Goal: Information Seeking & Learning: Check status

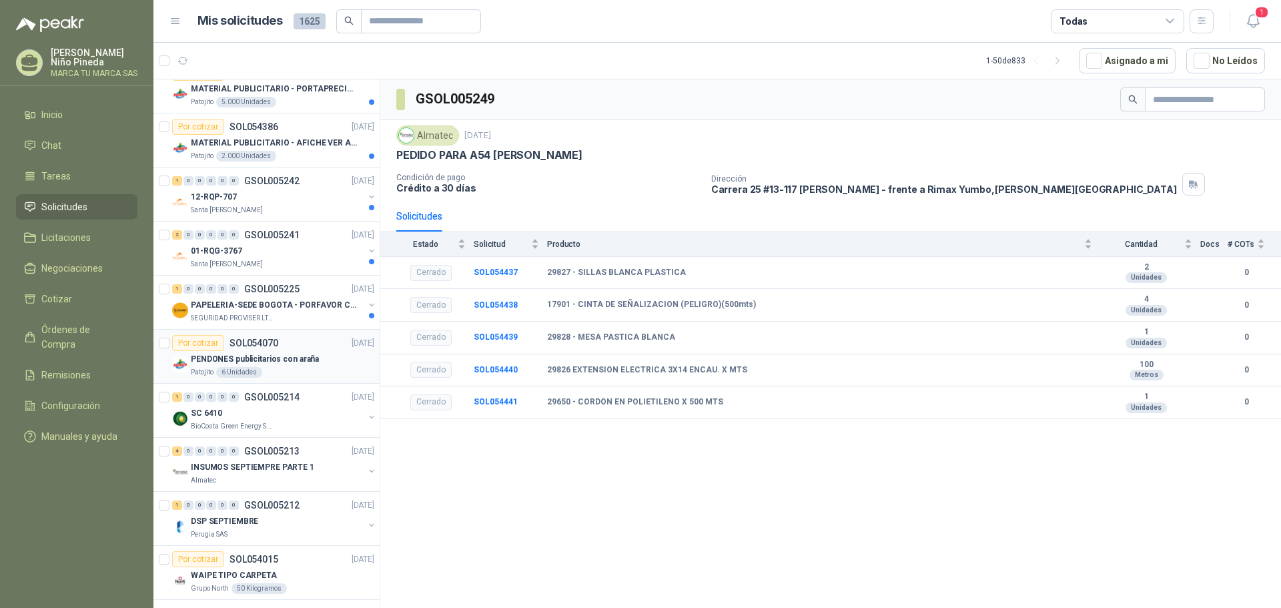
scroll to position [267, 0]
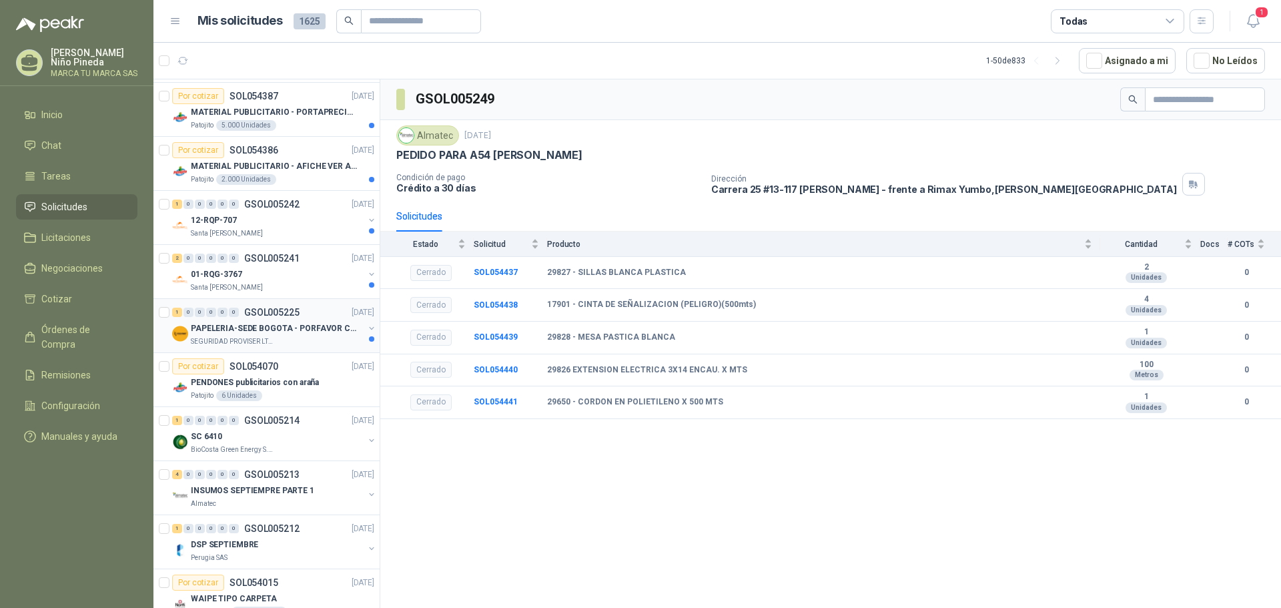
click at [293, 334] on p "PAPELERIA-SEDE BOGOTA - PORFAVOR CTZ COMPLETO" at bounding box center [274, 328] width 166 height 13
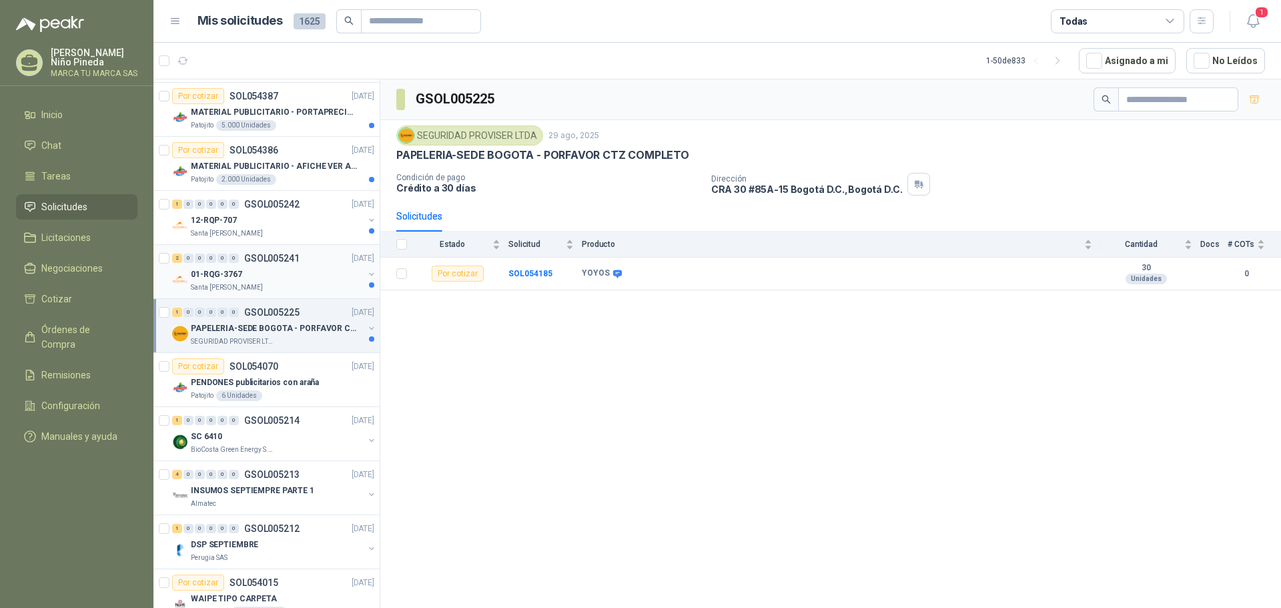
click at [290, 275] on div "01-RQG-3767" at bounding box center [277, 274] width 173 height 16
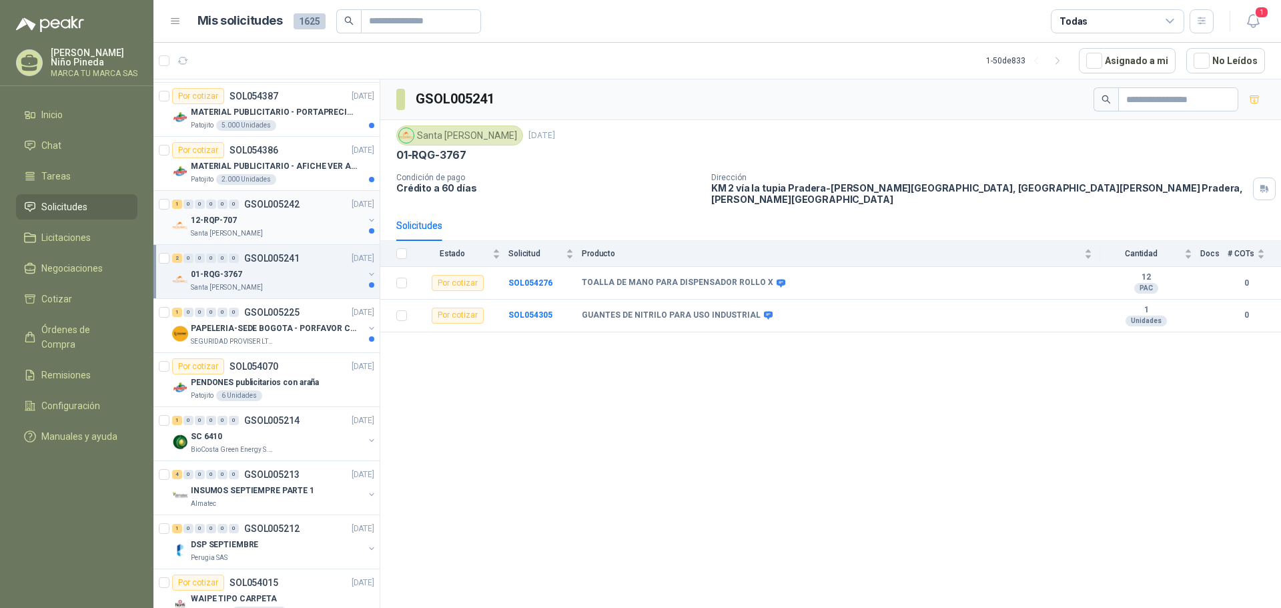
click at [291, 217] on div "12-RQP-707" at bounding box center [277, 220] width 173 height 16
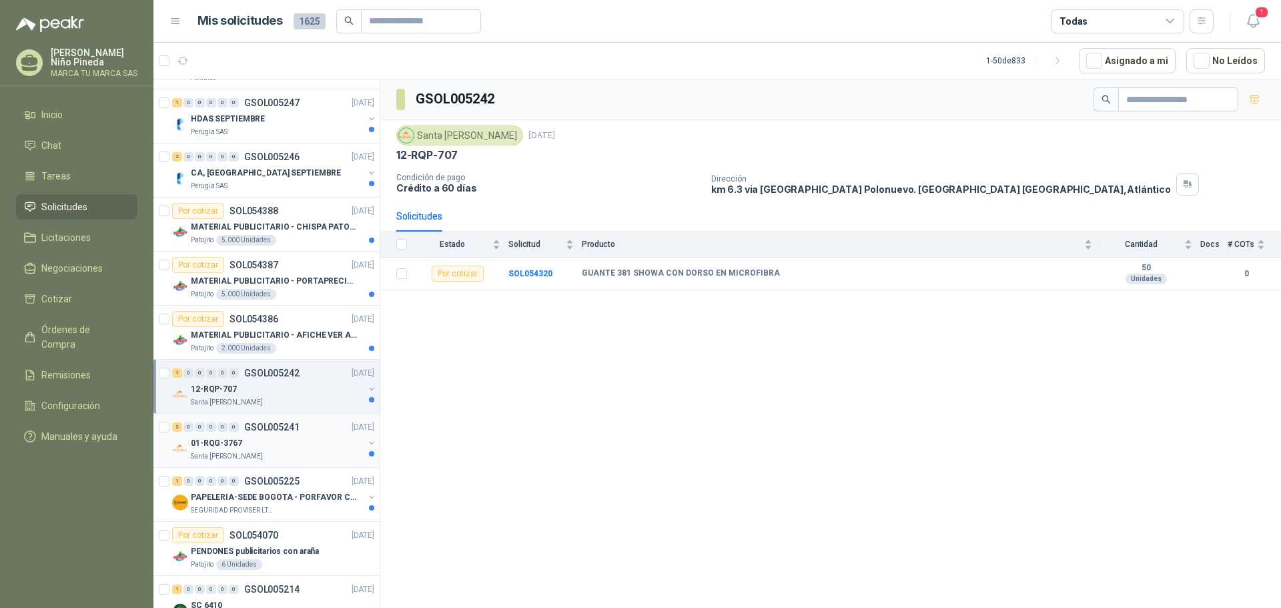
scroll to position [67, 0]
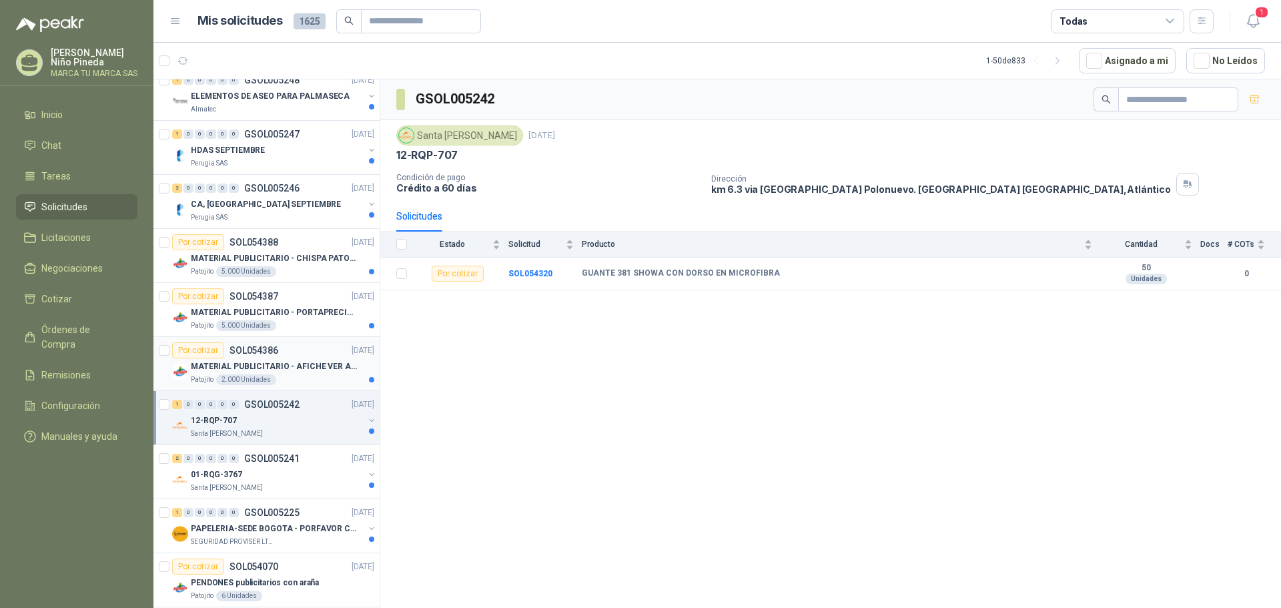
click at [300, 362] on p "MATERIAL PUBLICITARIO - AFICHE VER ADJUNTO" at bounding box center [274, 366] width 166 height 13
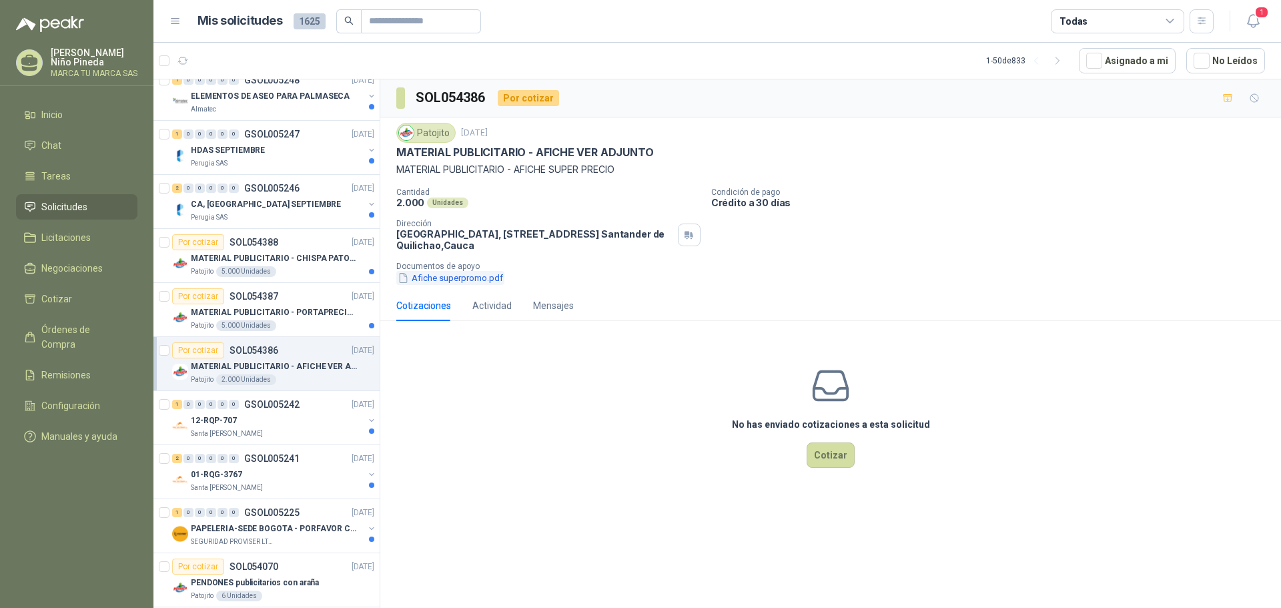
click at [455, 275] on button "Afiche superpromo.pdf" at bounding box center [450, 278] width 108 height 14
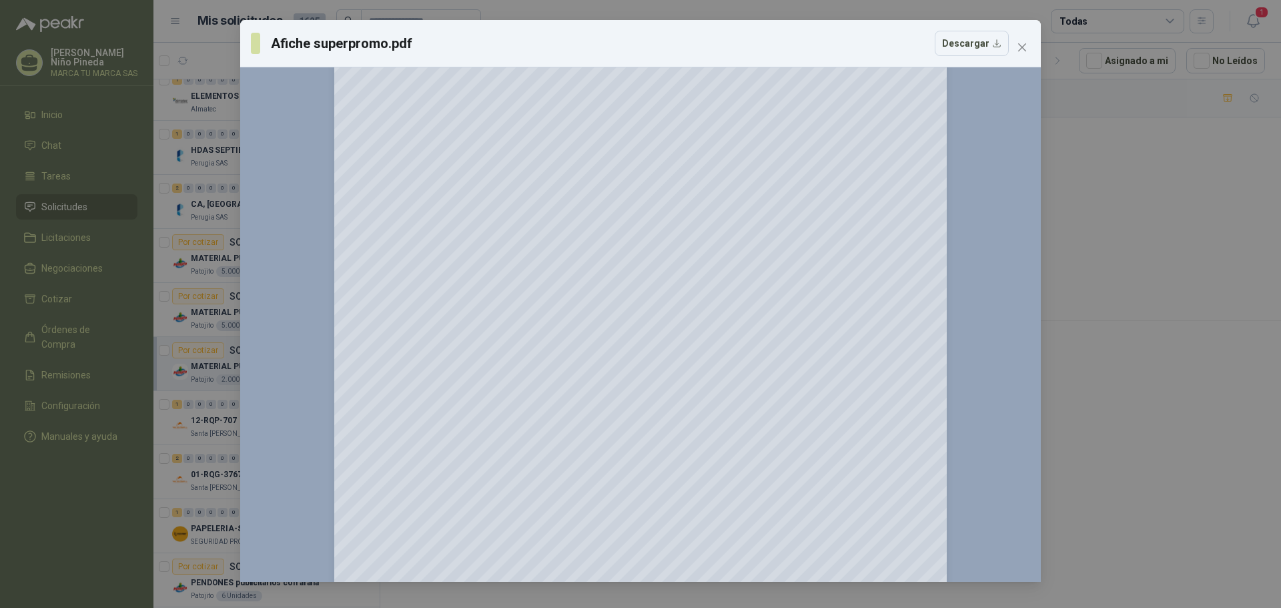
scroll to position [166, 0]
click at [1027, 43] on span "Close" at bounding box center [1021, 47] width 21 height 11
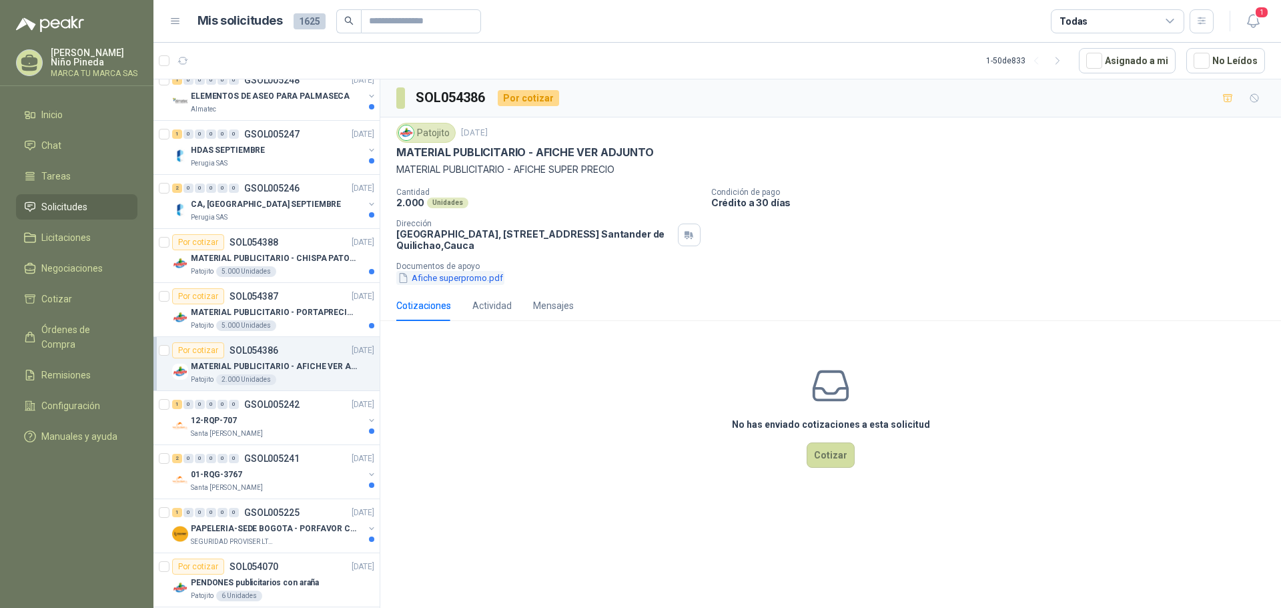
click at [450, 273] on button "Afiche superpromo.pdf" at bounding box center [450, 278] width 108 height 14
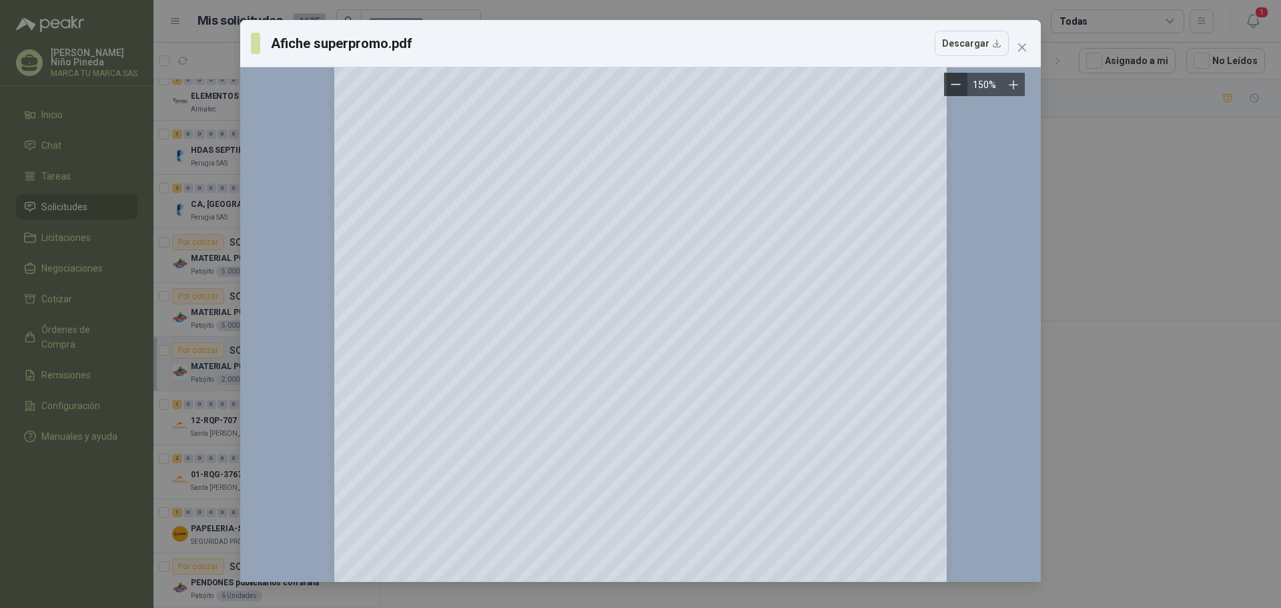
click at [966, 87] on button "Zoom out" at bounding box center [955, 84] width 23 height 23
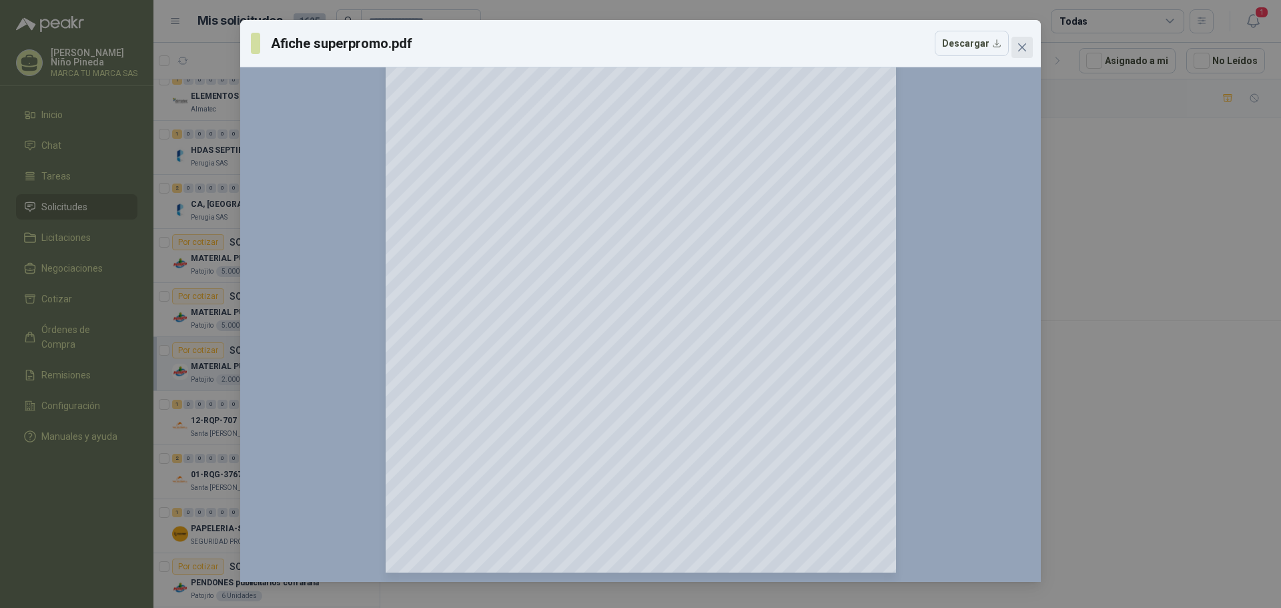
click at [1018, 43] on icon "close" at bounding box center [1022, 47] width 11 height 11
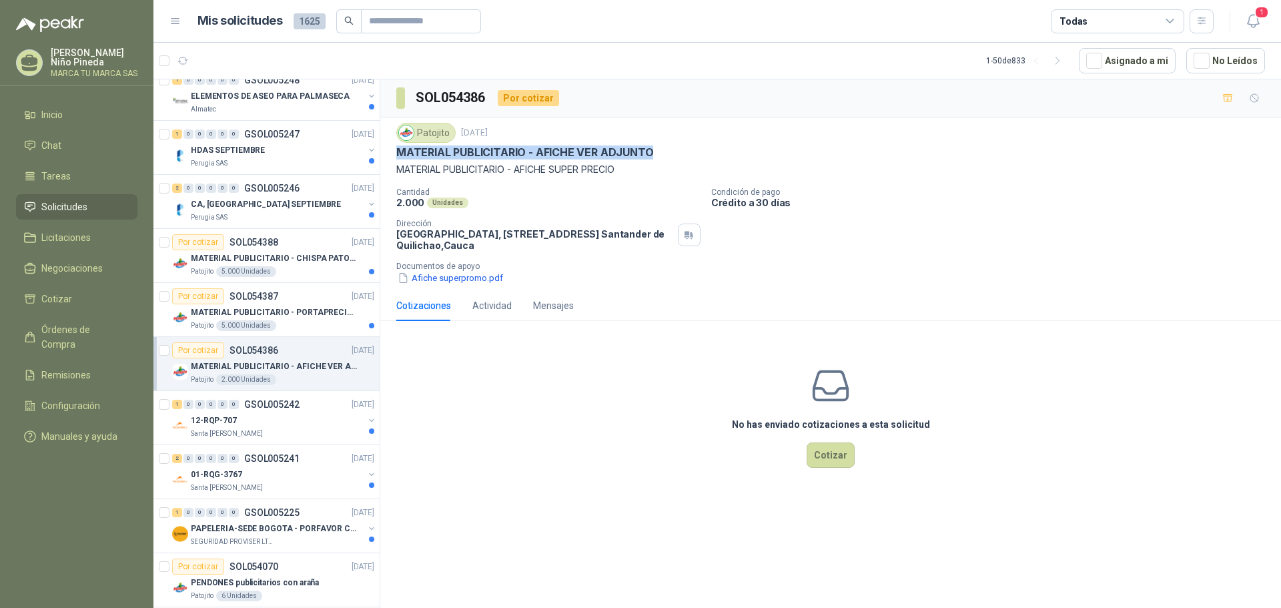
drag, startPoint x: 398, startPoint y: 151, endPoint x: 653, endPoint y: 150, distance: 254.8
click at [652, 150] on div "MATERIAL PUBLICITARIO - AFICHE VER ADJUNTO" at bounding box center [830, 152] width 868 height 14
click at [287, 308] on p "MATERIAL PUBLICITARIO - PORTAPRECIOS VER ADJUNTO" at bounding box center [274, 312] width 166 height 13
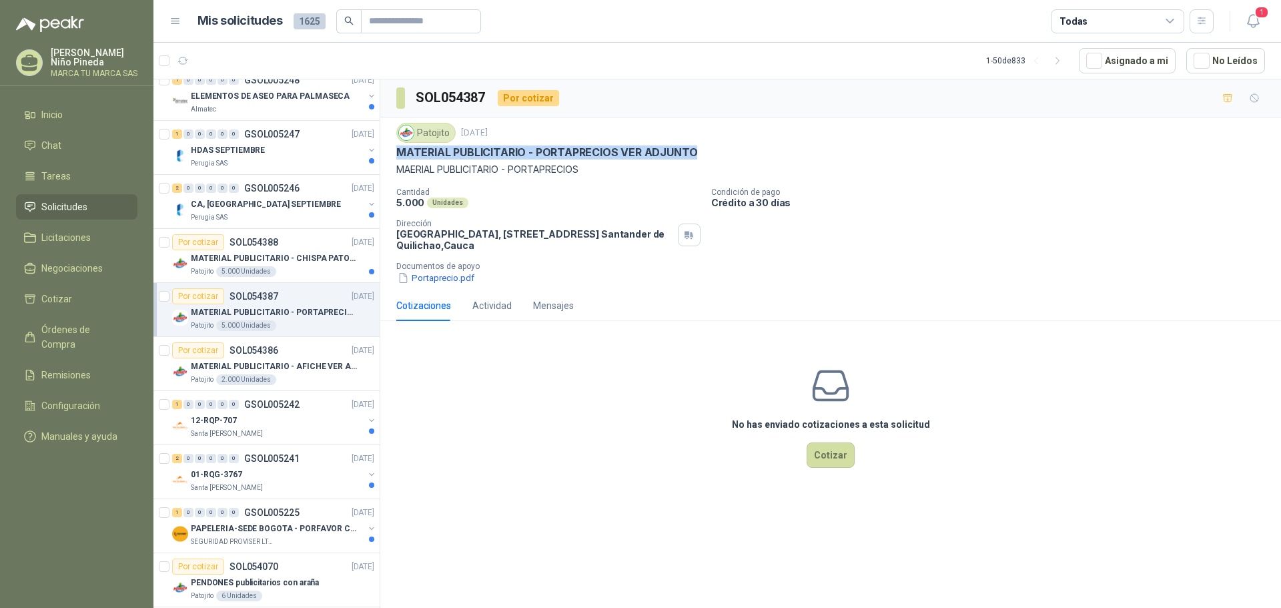
drag, startPoint x: 394, startPoint y: 151, endPoint x: 699, endPoint y: 151, distance: 305.5
click at [699, 151] on div "Patojito [DATE] MATERIAL PUBLICITARIO - PORTAPRECIOS VER ADJUNTO MAERIAL PUBLIC…" at bounding box center [830, 203] width 901 height 173
click at [699, 151] on div "MATERIAL PUBLICITARIO - PORTAPRECIOS VER ADJUNTO" at bounding box center [830, 152] width 868 height 14
click at [461, 281] on button "Portaprecio.pdf" at bounding box center [435, 278] width 79 height 14
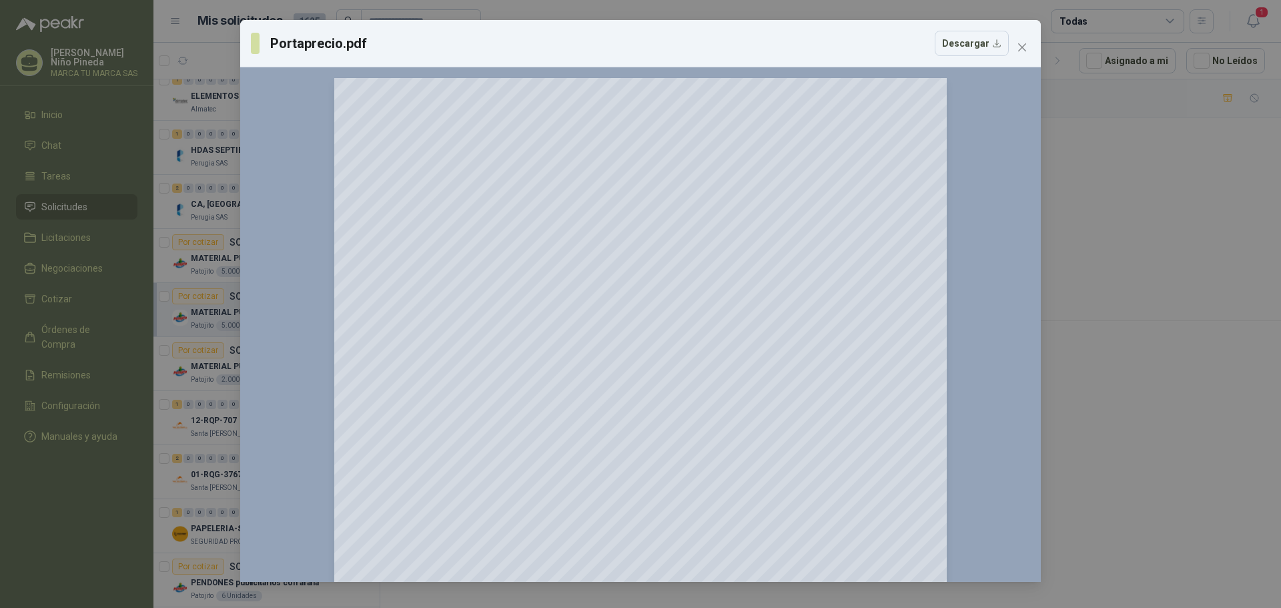
click at [1146, 253] on div "Portaprecio.pdf Descargar 150 %" at bounding box center [640, 304] width 1281 height 608
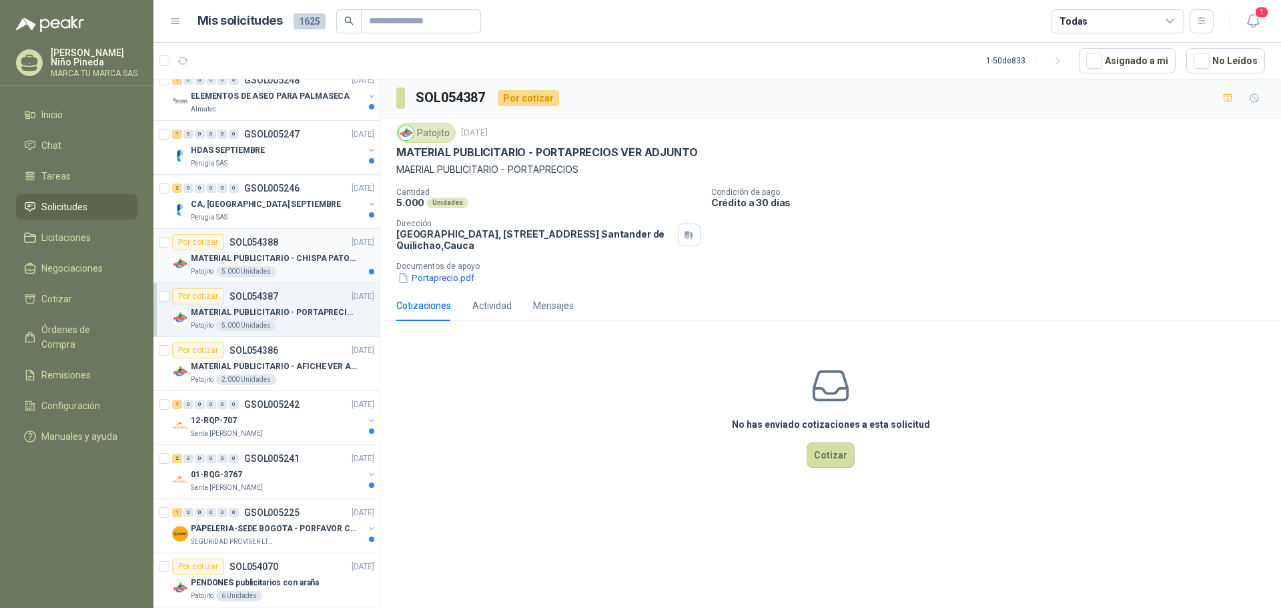
click at [300, 258] on p "MATERIAL PUBLICITARIO - CHISPA PATOJITO VER ADJUNTO" at bounding box center [274, 258] width 166 height 13
click at [450, 283] on button "Chispa Patojito.pdf" at bounding box center [443, 278] width 94 height 14
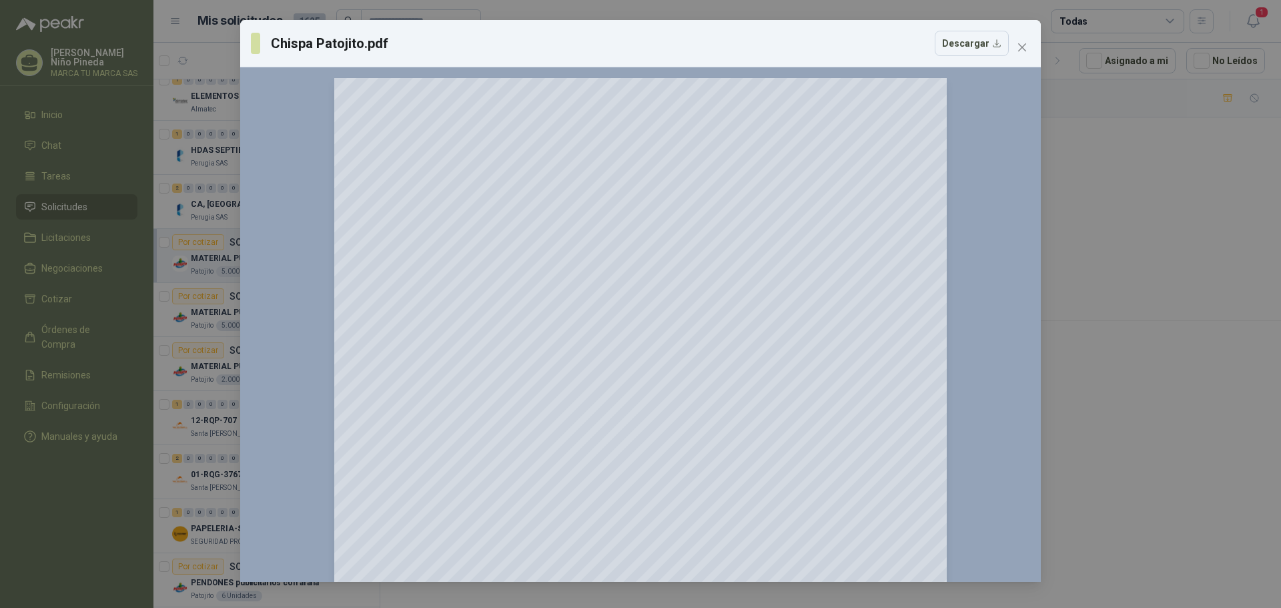
click at [1163, 235] on div "Chispa Patojito.pdf Descargar 150 %" at bounding box center [640, 304] width 1281 height 608
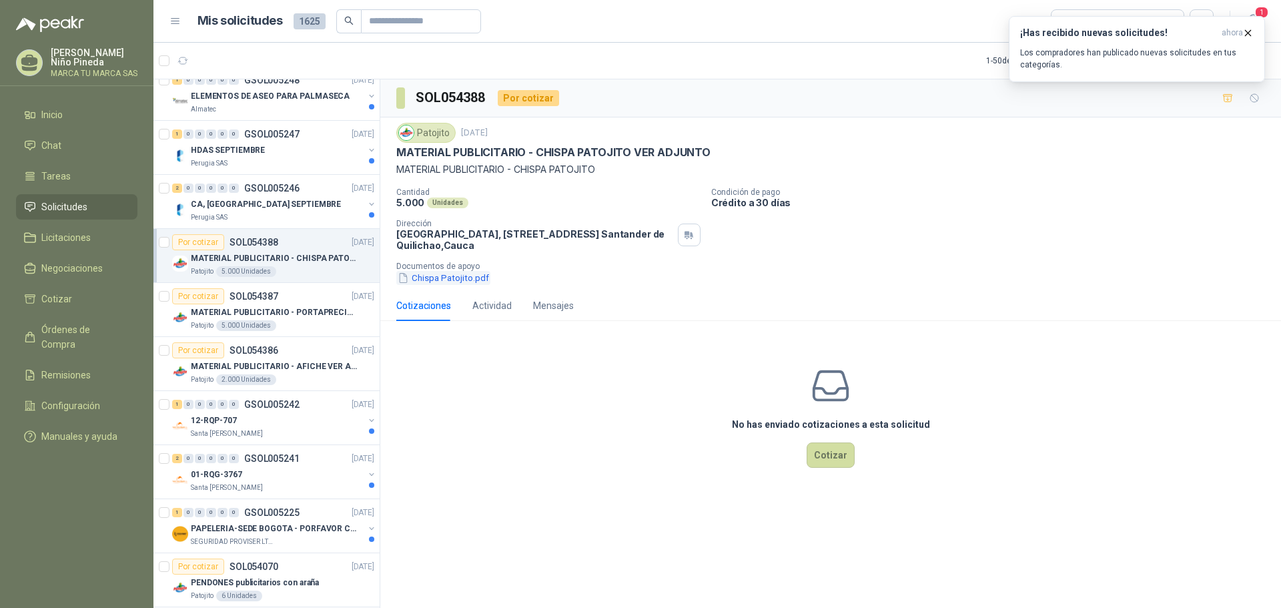
click at [465, 281] on button "Chispa Patojito.pdf" at bounding box center [443, 278] width 94 height 14
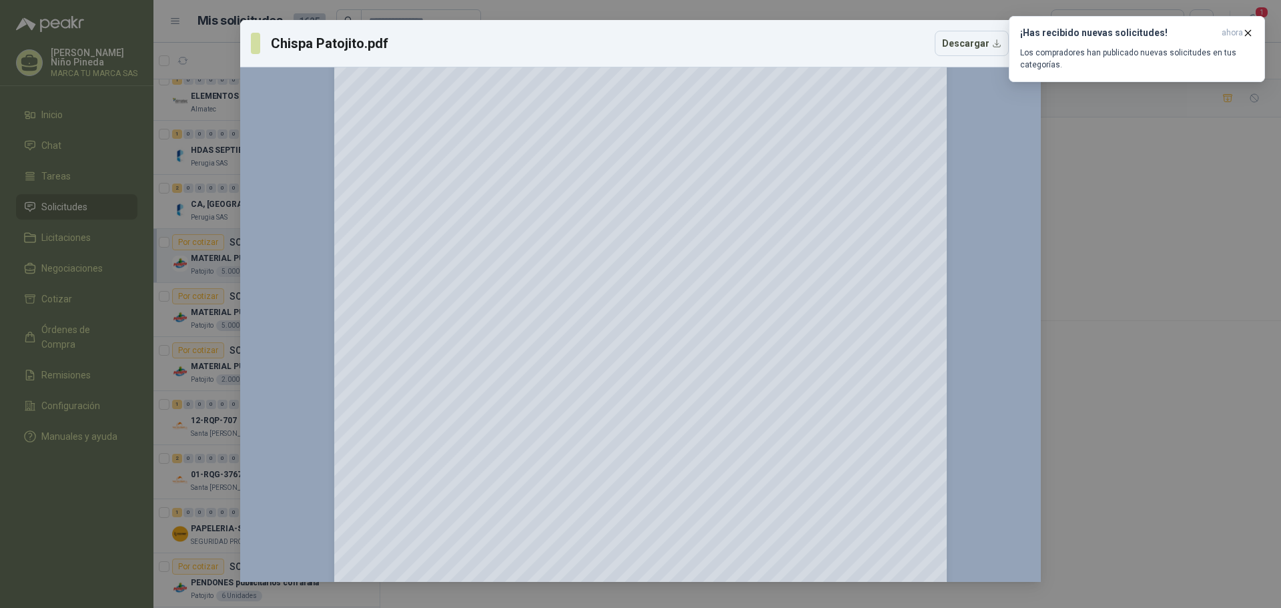
scroll to position [33, 0]
click at [1132, 264] on div "Chispa Patojito.pdf Descargar 150 %" at bounding box center [640, 304] width 1281 height 608
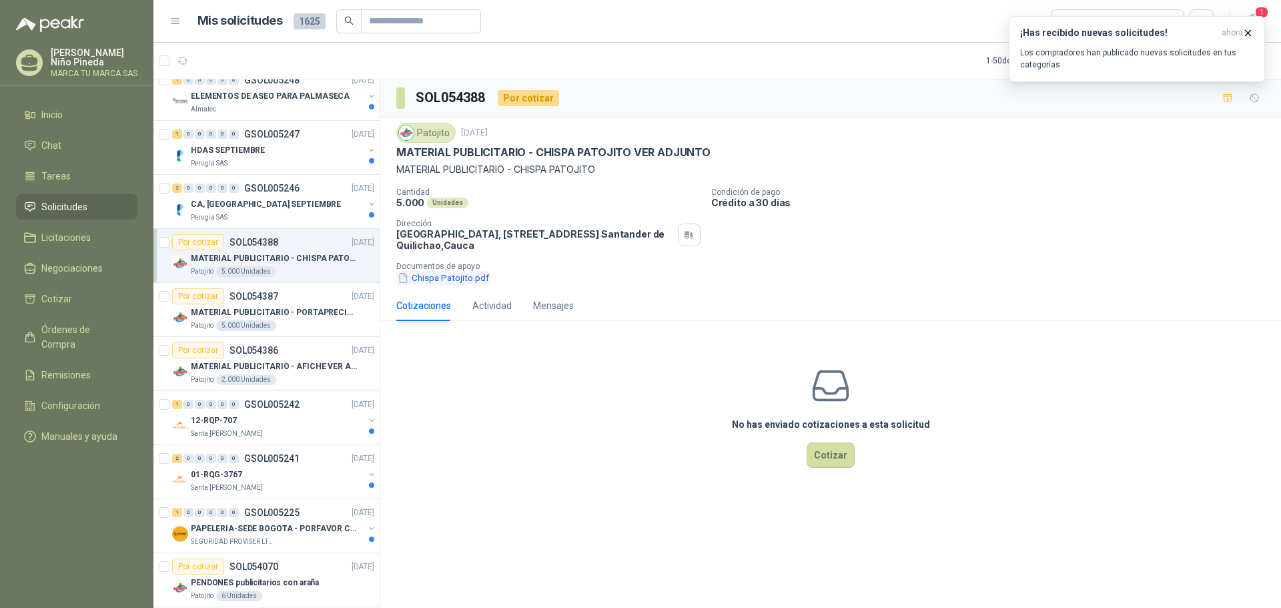
click at [473, 282] on button "Chispa Patojito.pdf" at bounding box center [443, 278] width 94 height 14
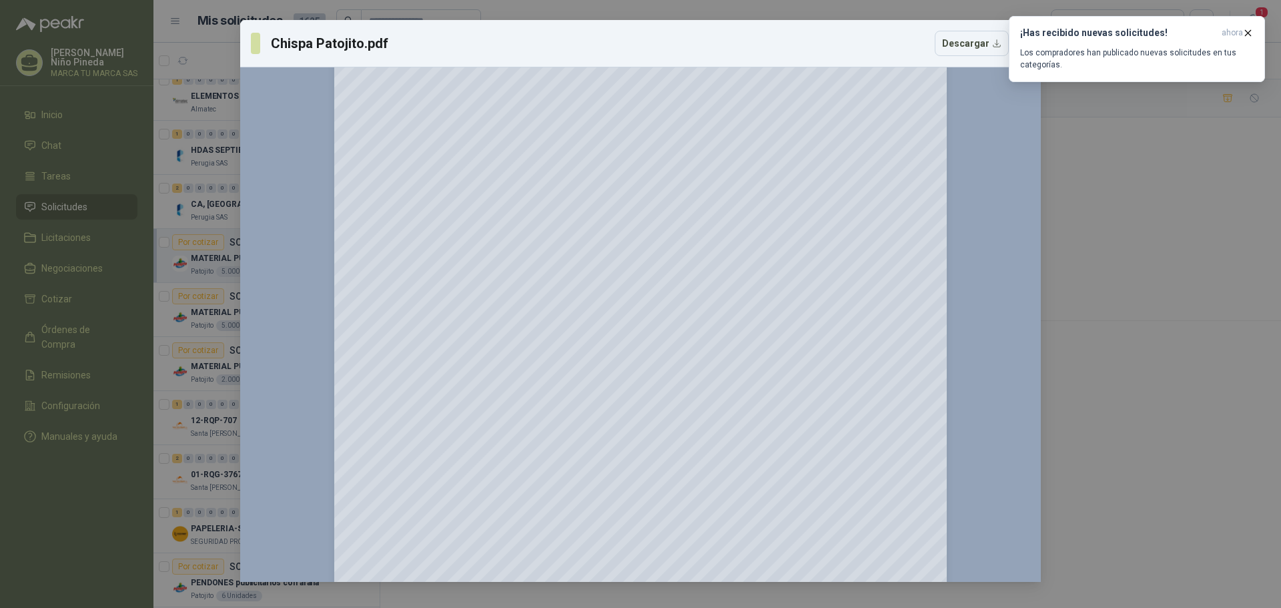
scroll to position [166, 0]
click at [1250, 33] on icon "button" at bounding box center [1247, 32] width 11 height 11
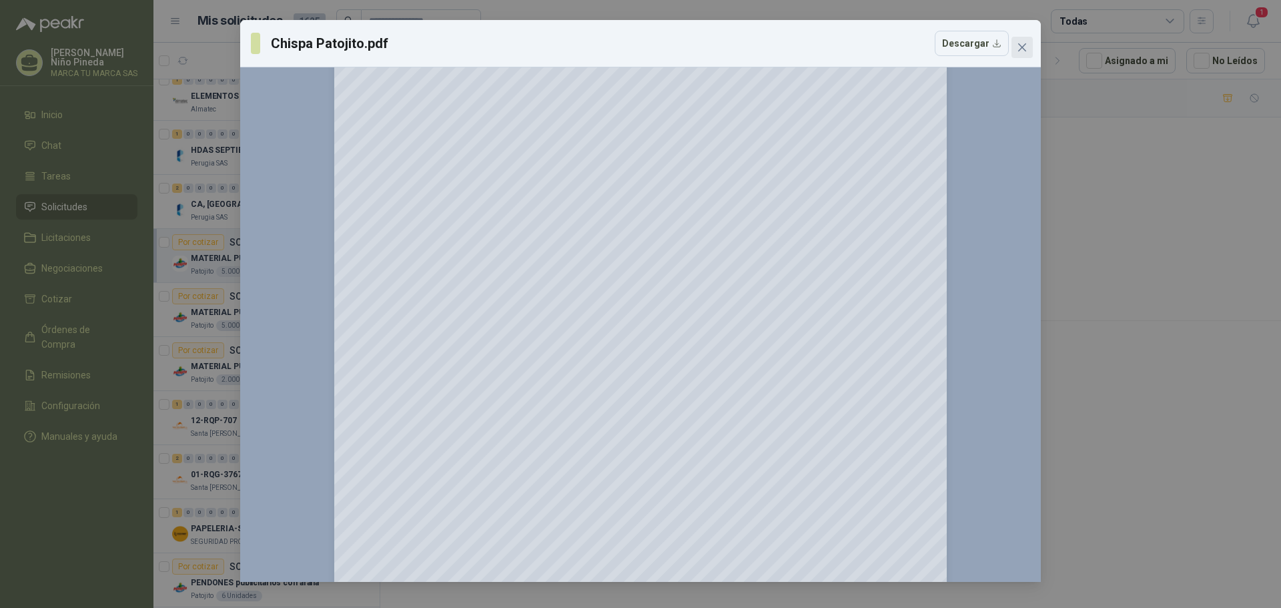
click at [1027, 43] on span "Close" at bounding box center [1021, 47] width 21 height 11
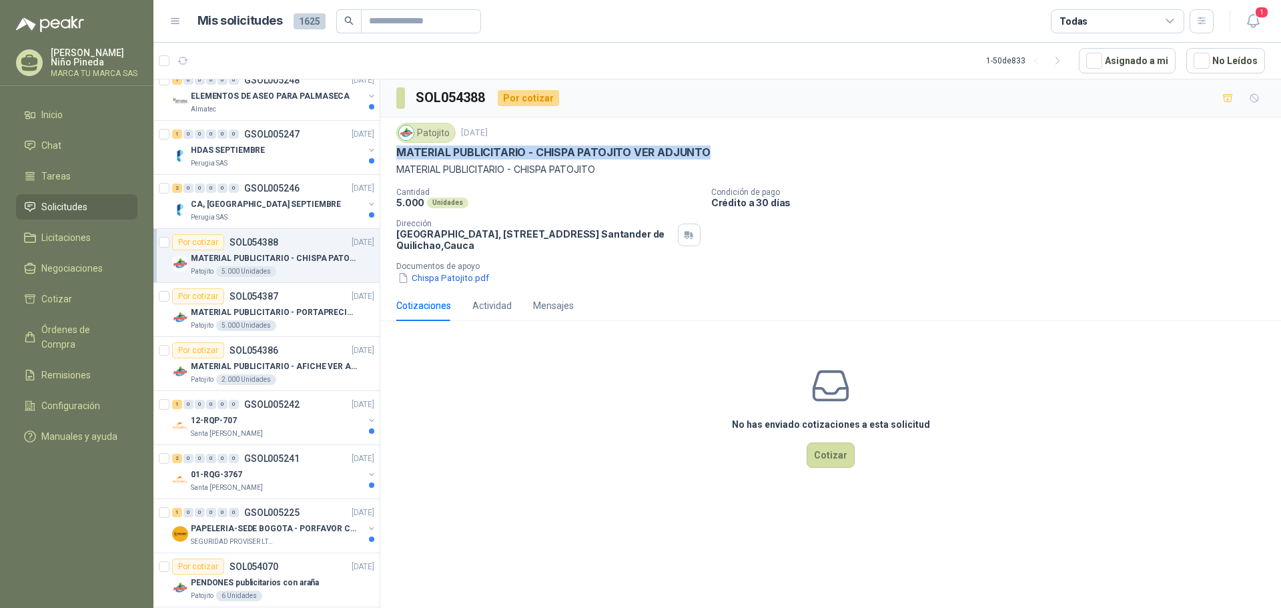
drag, startPoint x: 399, startPoint y: 153, endPoint x: 709, endPoint y: 156, distance: 310.2
click at [709, 156] on div "MATERIAL PUBLICITARIO - CHISPA PATOJITO VER ADJUNTO" at bounding box center [830, 152] width 868 height 14
copy p "MATERIAL PUBLICITARIO - CHISPA PATOJITO VER ADJUNTO"
click at [296, 315] on p "MATERIAL PUBLICITARIO - PORTAPRECIOS VER ADJUNTO" at bounding box center [274, 312] width 166 height 13
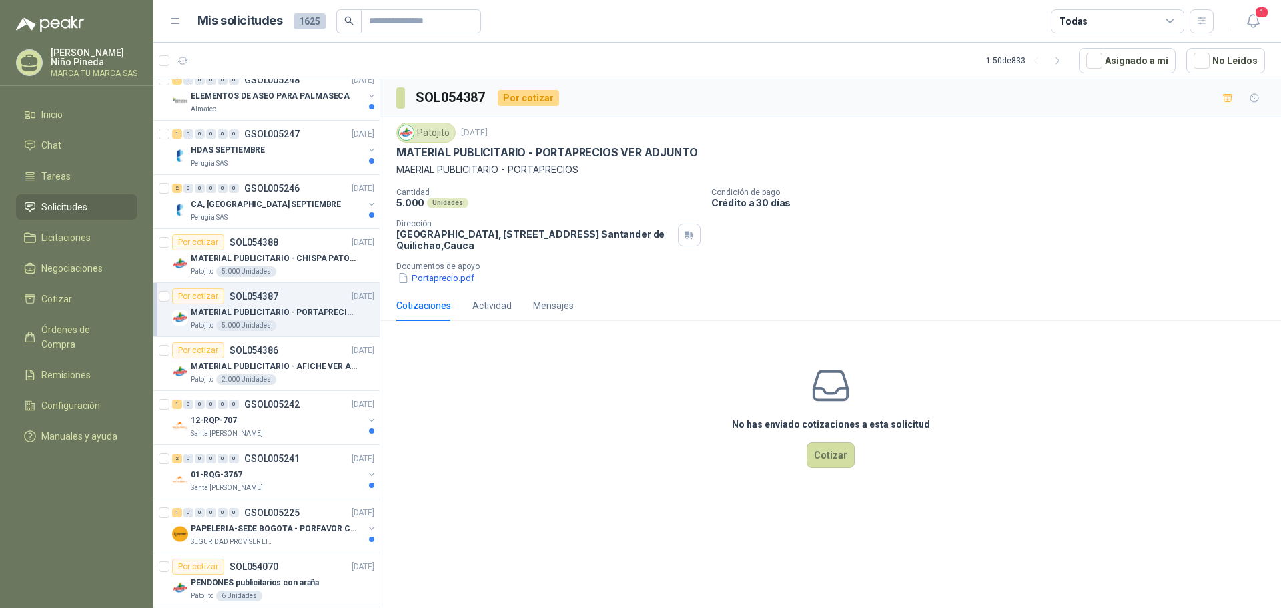
click at [836, 161] on div "Patojito [DATE] MATERIAL PUBLICITARIO - PORTAPRECIOS VER ADJUNTO MAERIAL PUBLIC…" at bounding box center [830, 150] width 868 height 54
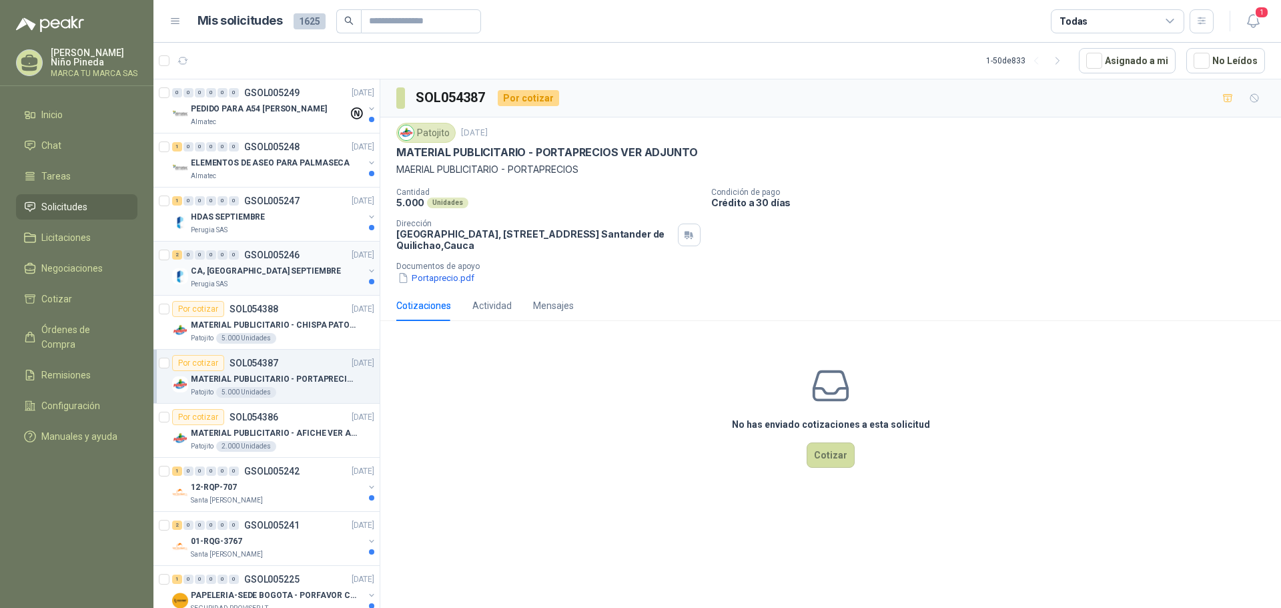
click at [291, 275] on div "CA, [GEOGRAPHIC_DATA] SEPTIEMBRE" at bounding box center [277, 271] width 173 height 16
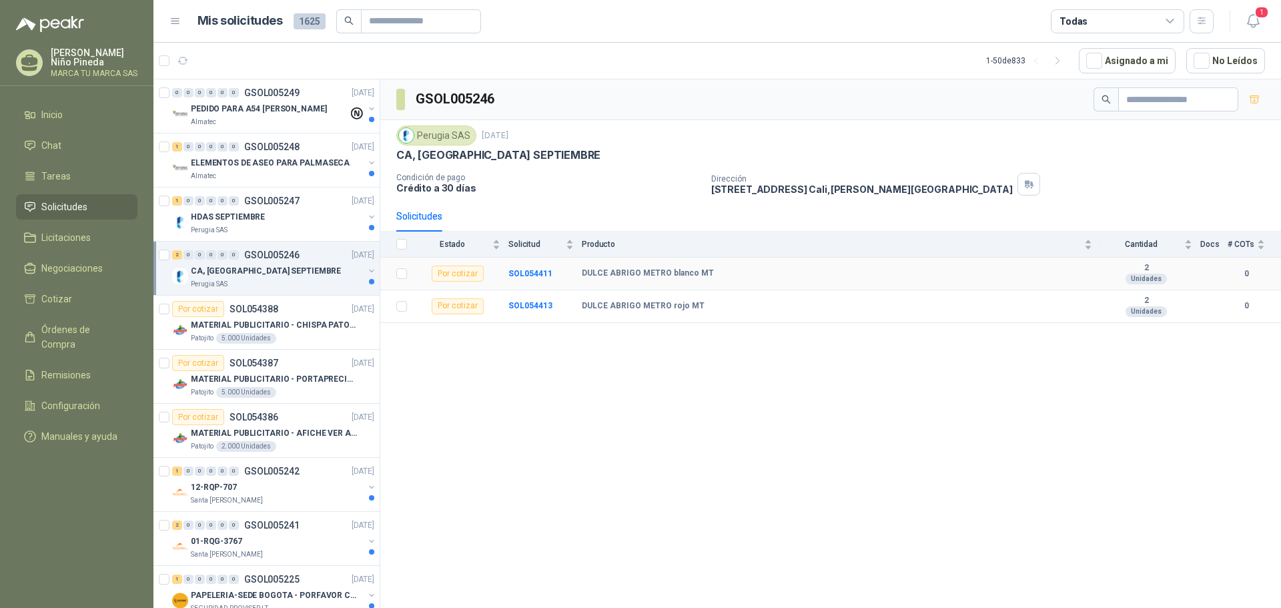
click at [700, 273] on b "DULCE ABRIGO METRO blanco MT" at bounding box center [648, 273] width 132 height 11
click at [256, 223] on p "HDAS SEPTIEMBRE" at bounding box center [228, 217] width 74 height 13
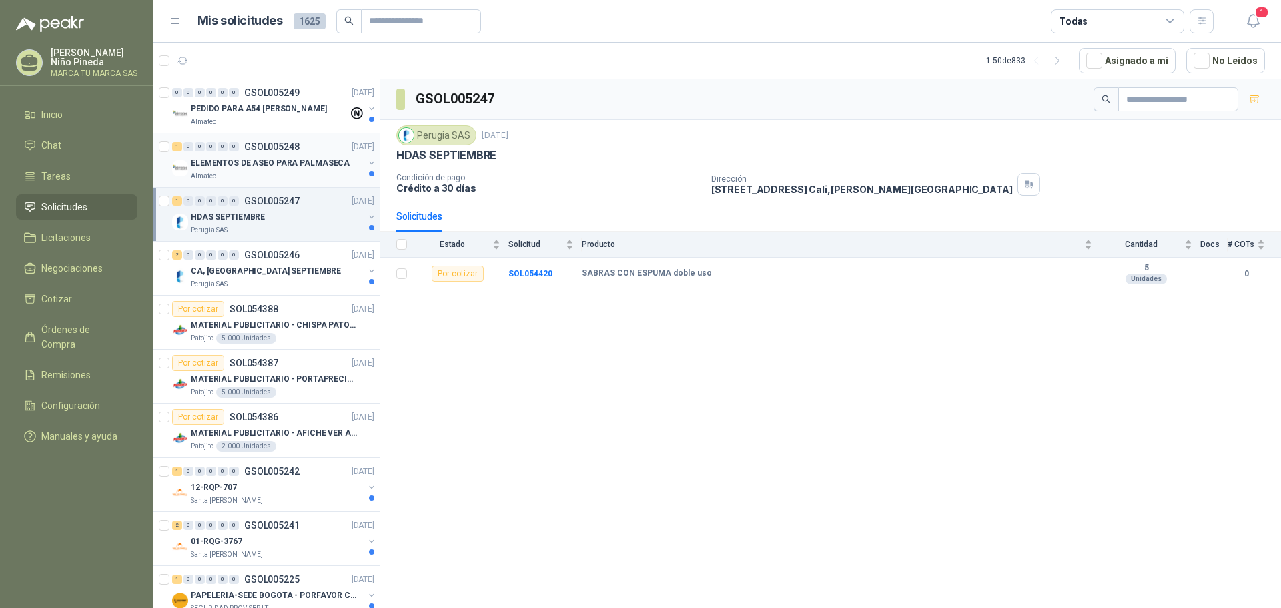
click at [266, 157] on p "ELEMENTOS DE ASEO PARA PALMASECA" at bounding box center [270, 163] width 159 height 13
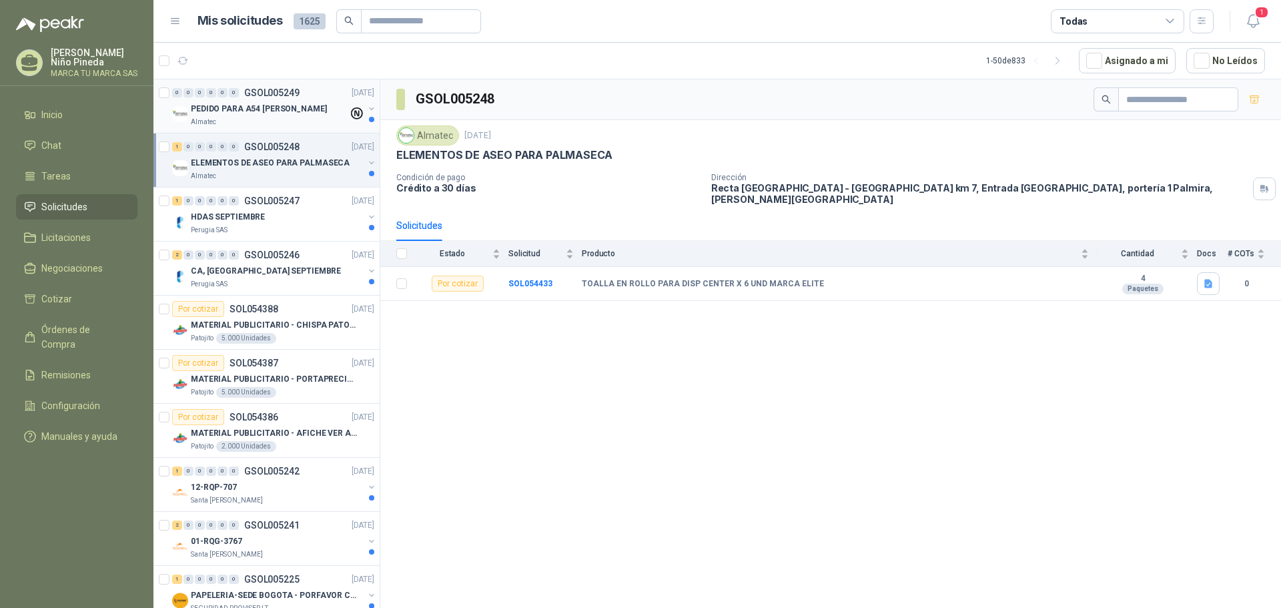
click at [309, 111] on p "PEDIDO PARA A54 [PERSON_NAME]" at bounding box center [259, 109] width 136 height 13
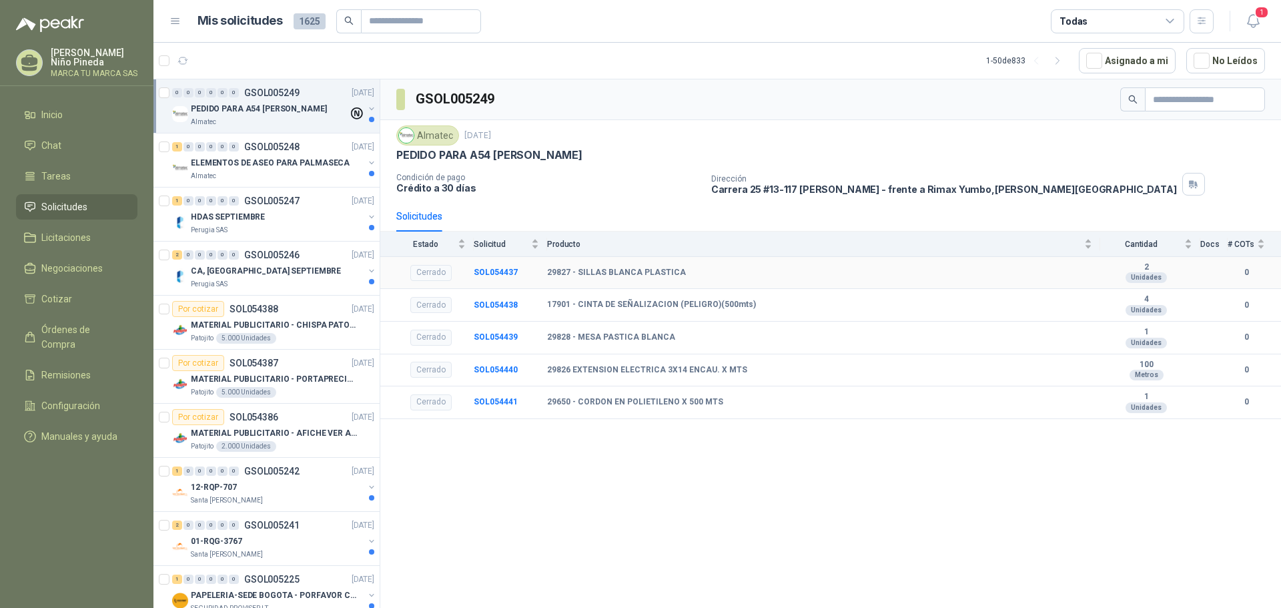
click at [596, 269] on b "29827 - SILLAS BLANCA PLASTICA" at bounding box center [616, 272] width 139 height 11
click at [505, 275] on b "SOL054437" at bounding box center [496, 271] width 44 height 9
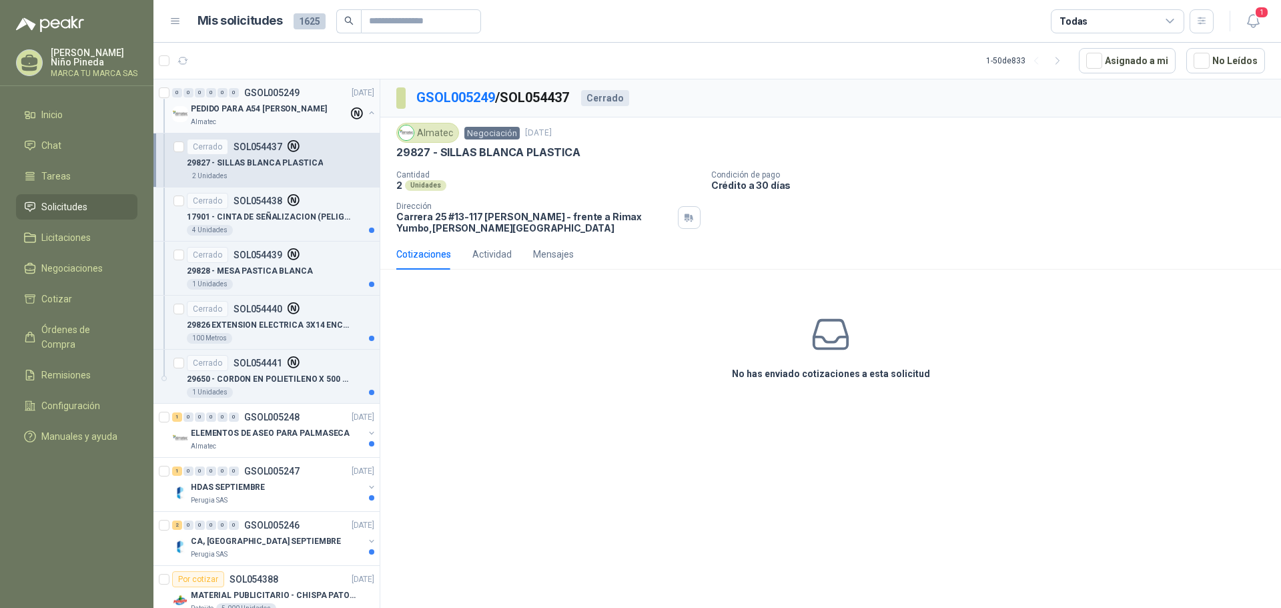
click at [286, 109] on p "PEDIDO PARA A54 [PERSON_NAME]" at bounding box center [259, 109] width 136 height 13
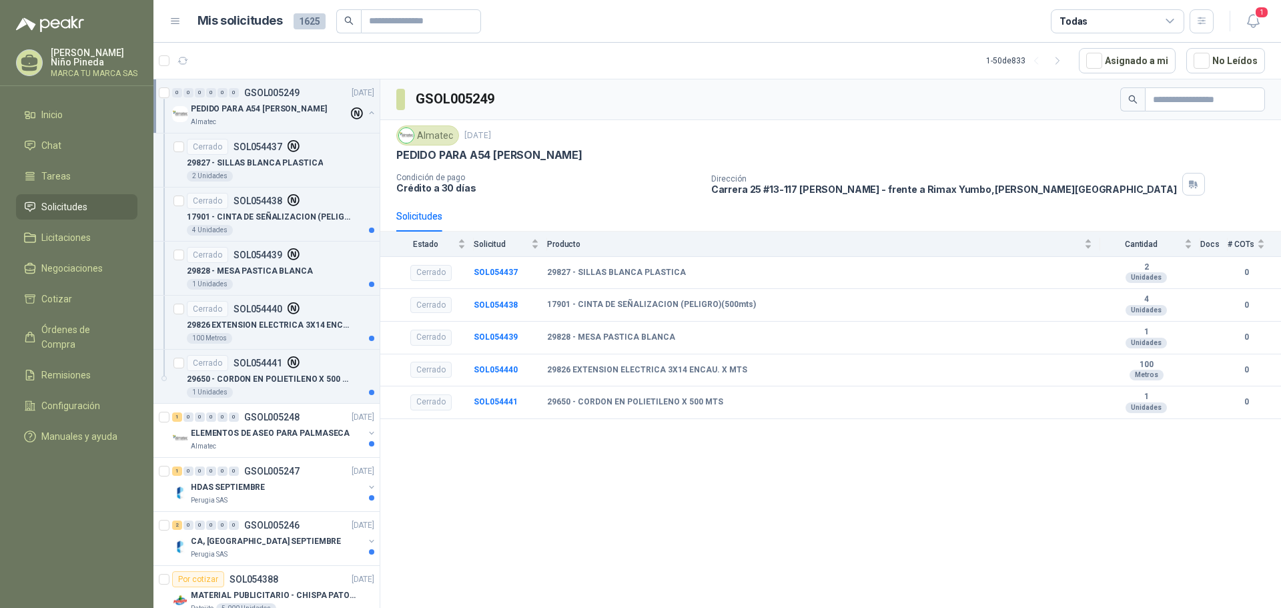
click at [366, 109] on button "button" at bounding box center [371, 112] width 11 height 11
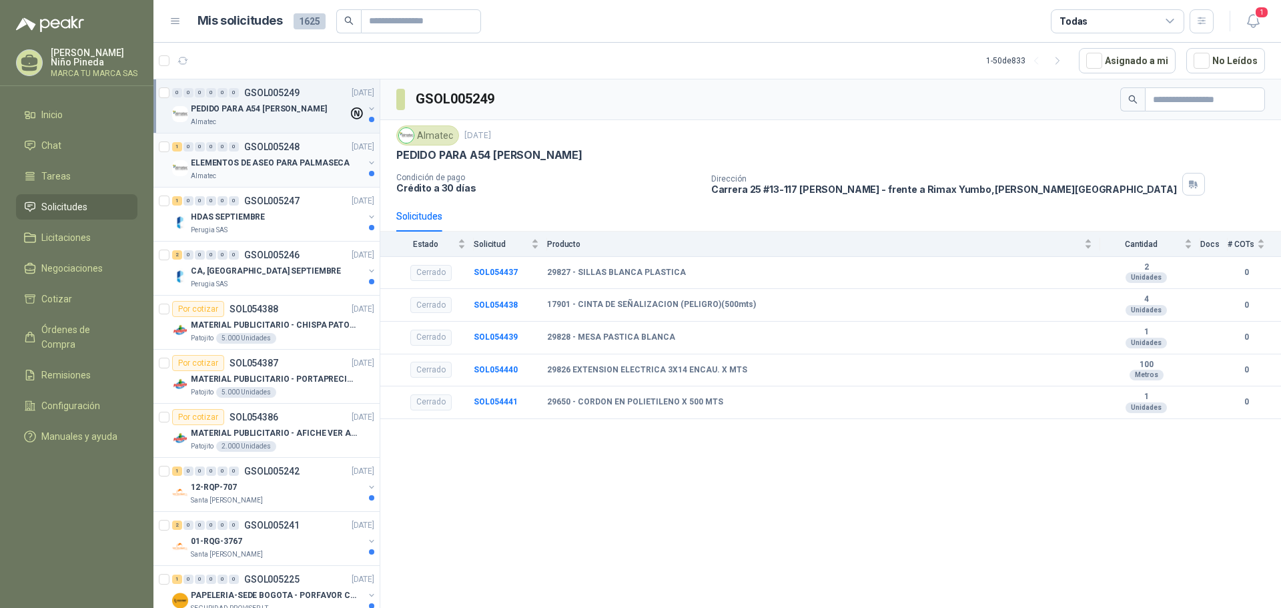
click at [366, 162] on button "button" at bounding box center [371, 162] width 11 height 11
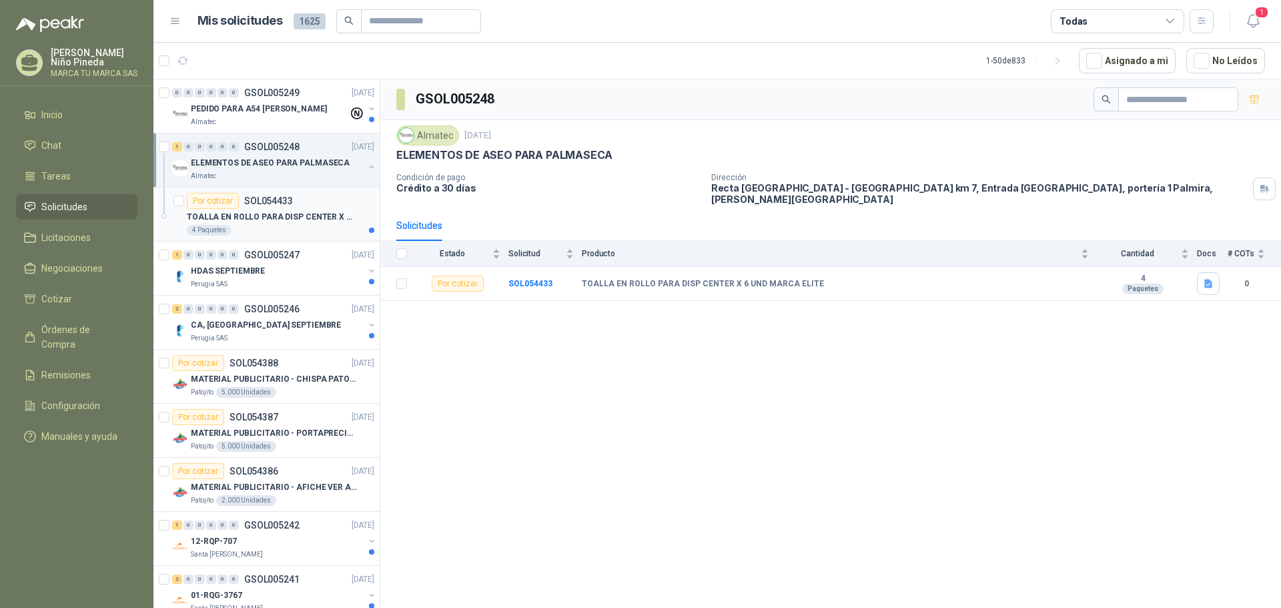
click at [336, 207] on div "Por cotizar SOL054433" at bounding box center [280, 201] width 187 height 16
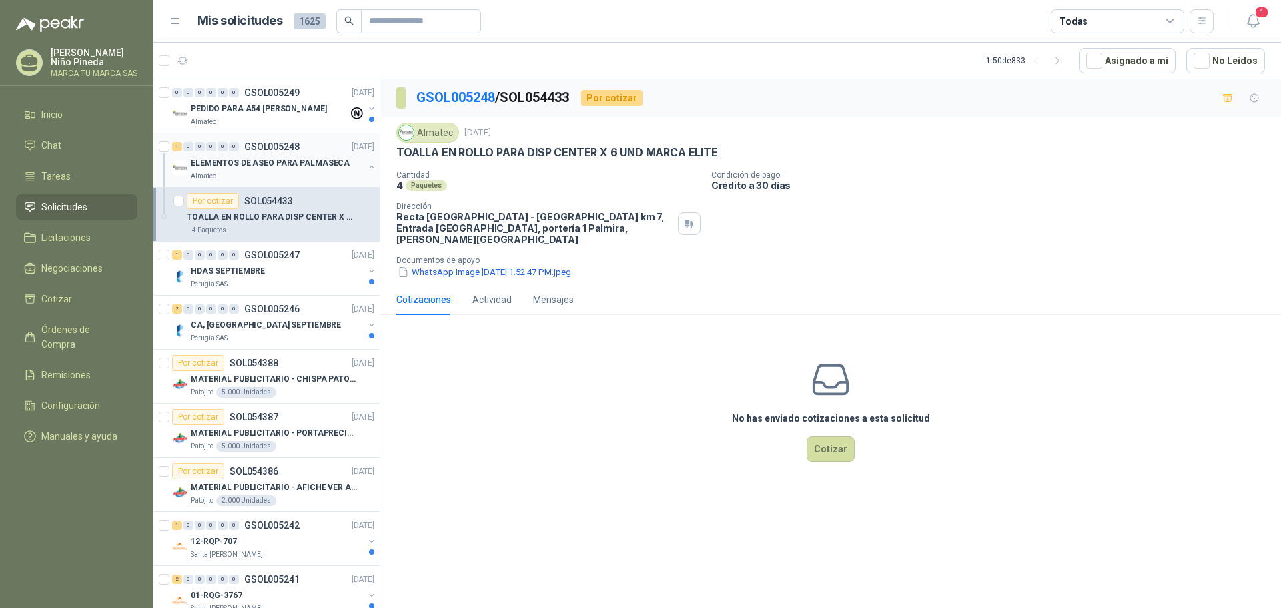
click at [366, 166] on button "button" at bounding box center [371, 166] width 11 height 11
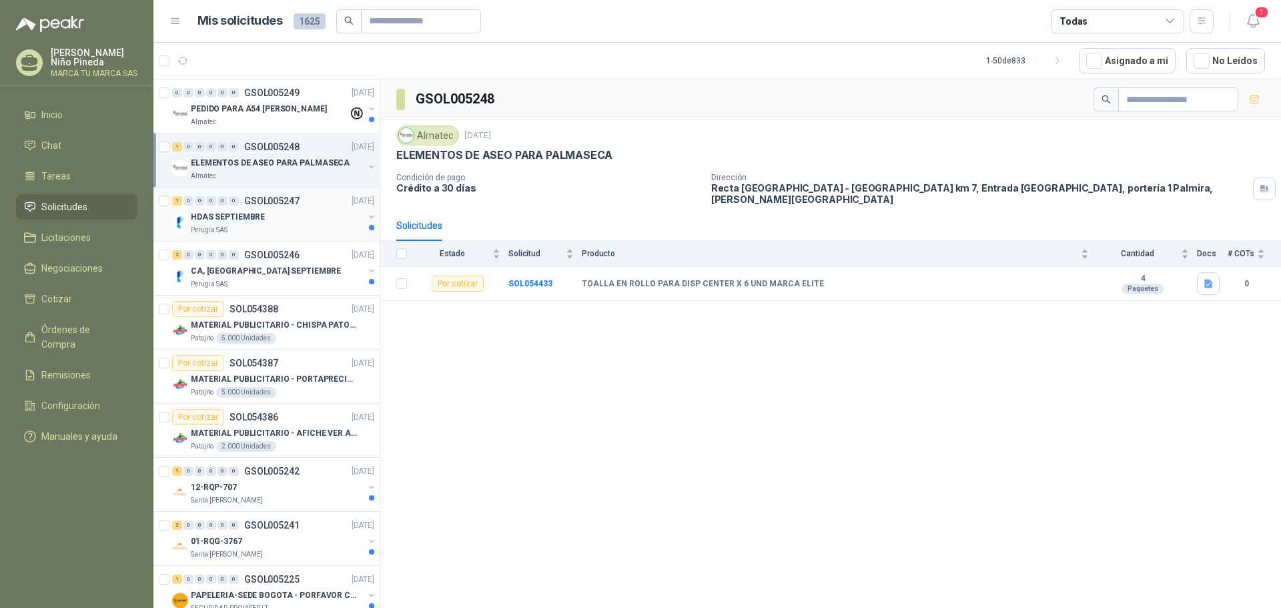
click at [366, 217] on button "button" at bounding box center [371, 216] width 11 height 11
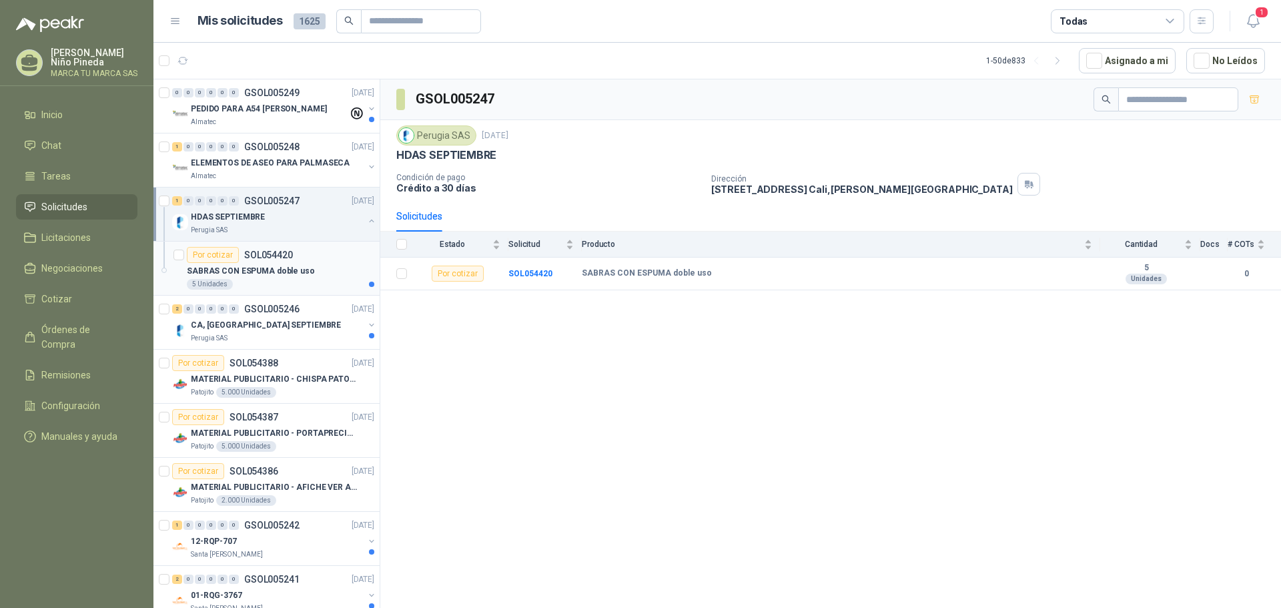
click at [322, 281] on div "5 Unidades" at bounding box center [280, 284] width 187 height 11
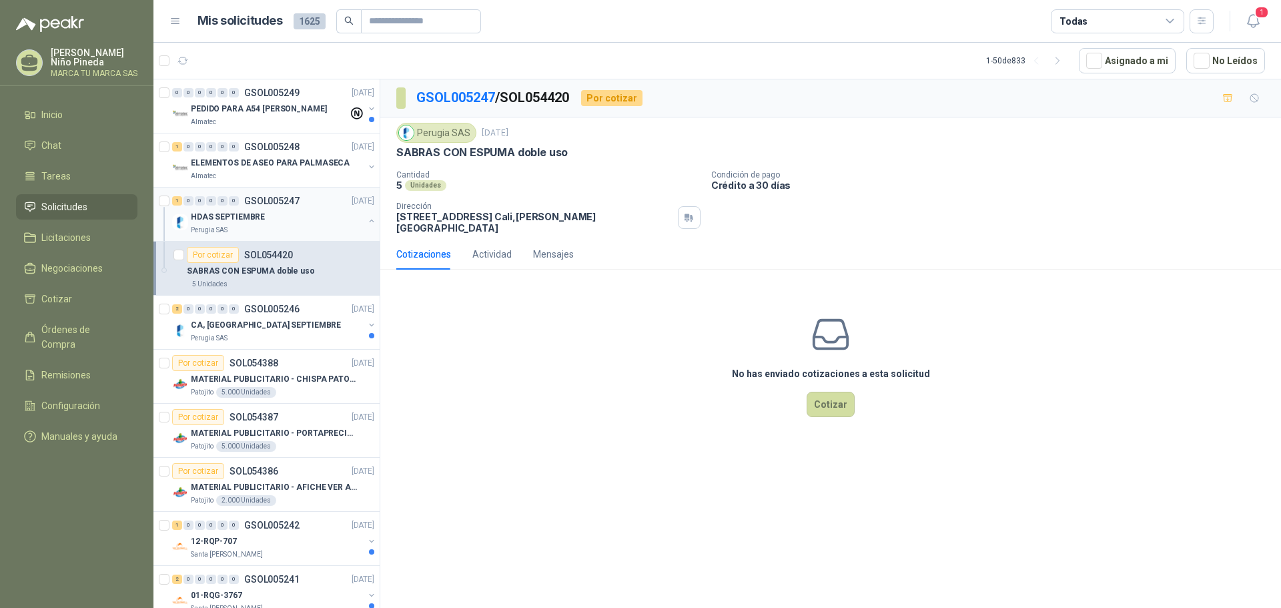
click at [366, 221] on button "button" at bounding box center [371, 220] width 11 height 11
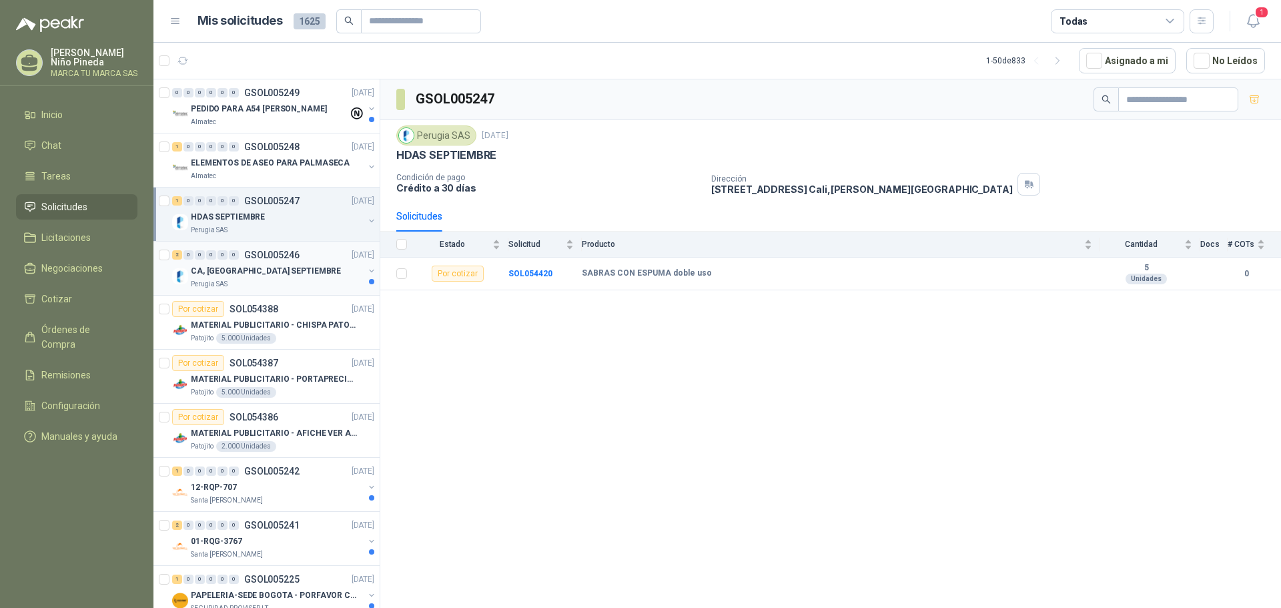
click at [366, 273] on button "button" at bounding box center [371, 270] width 11 height 11
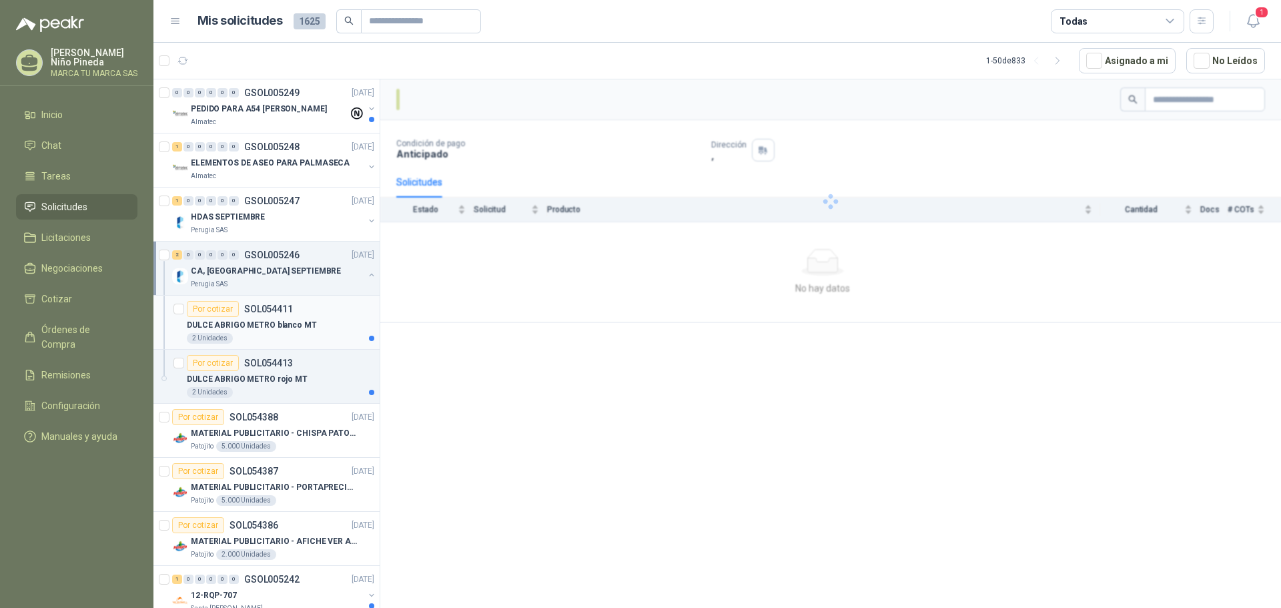
click at [342, 324] on div "DULCE ABRIGO METRO blanco MT" at bounding box center [280, 325] width 187 height 16
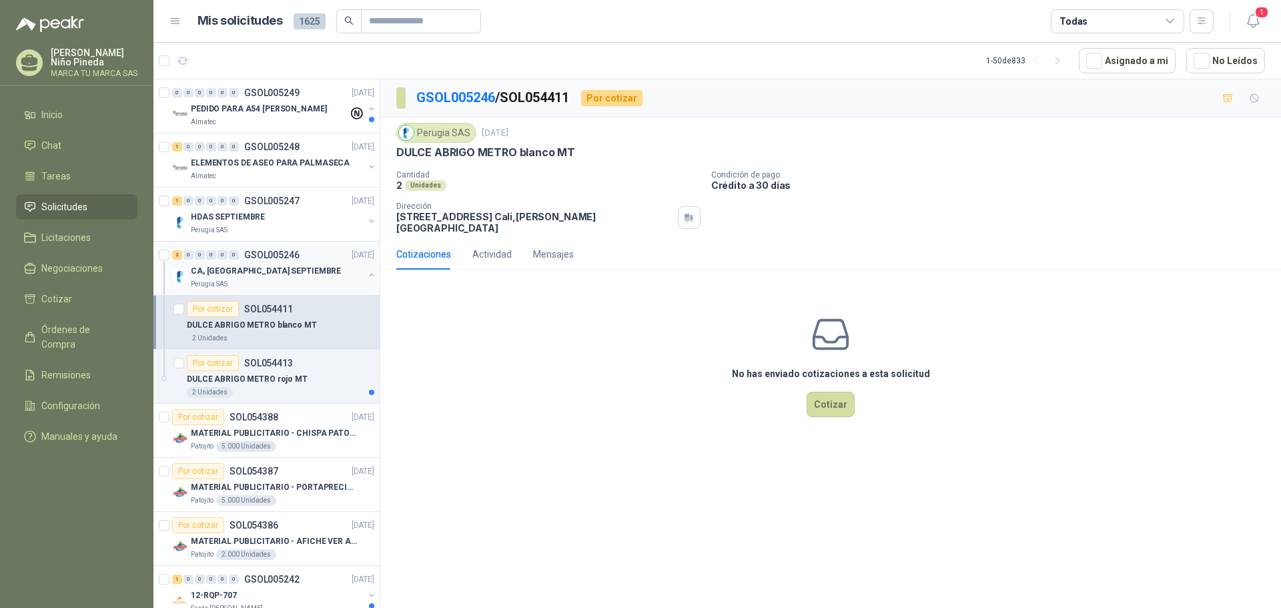
click at [366, 274] on button "button" at bounding box center [371, 274] width 11 height 11
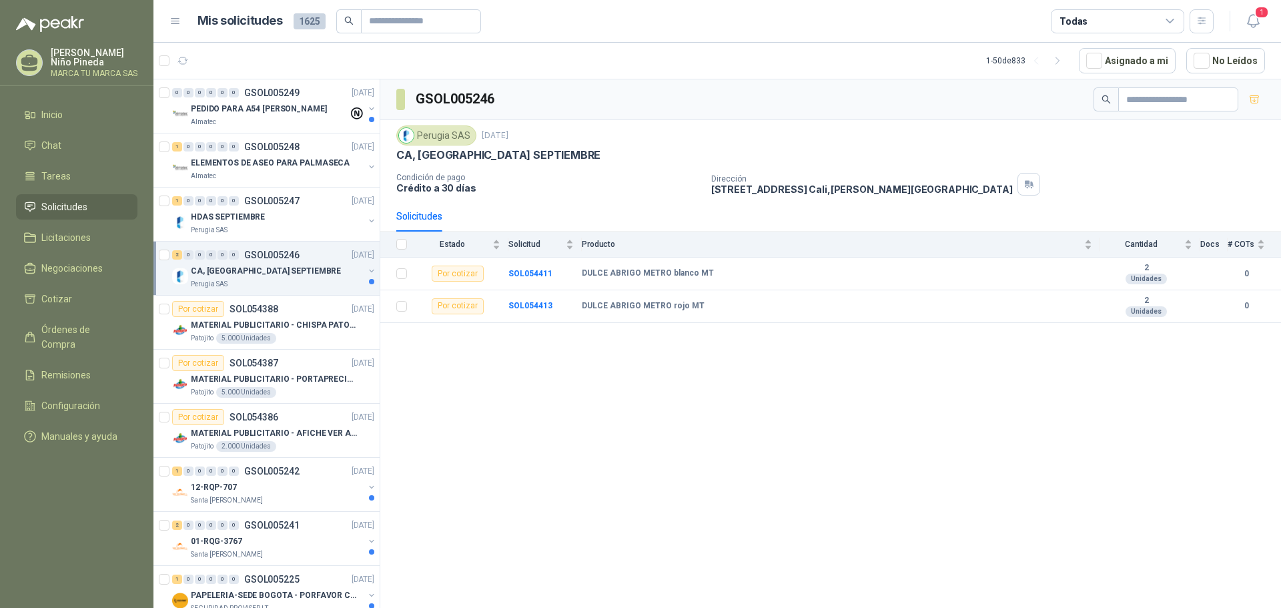
click at [366, 273] on button "button" at bounding box center [371, 270] width 11 height 11
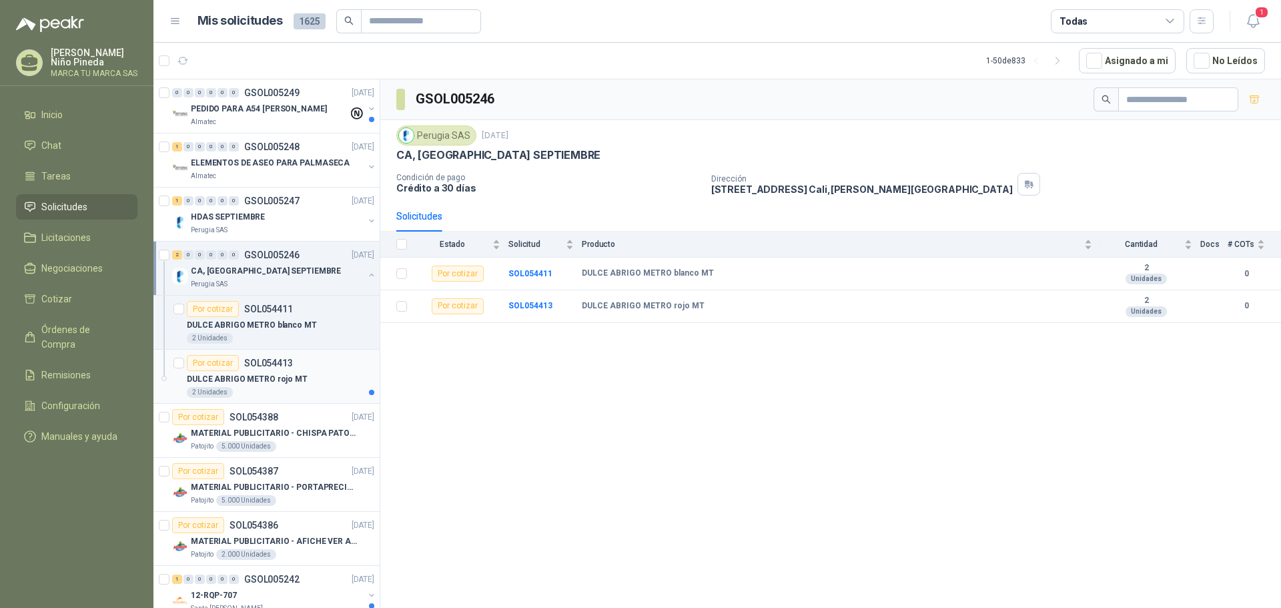
click at [346, 377] on div "DULCE ABRIGO METRO rojo MT" at bounding box center [280, 379] width 187 height 16
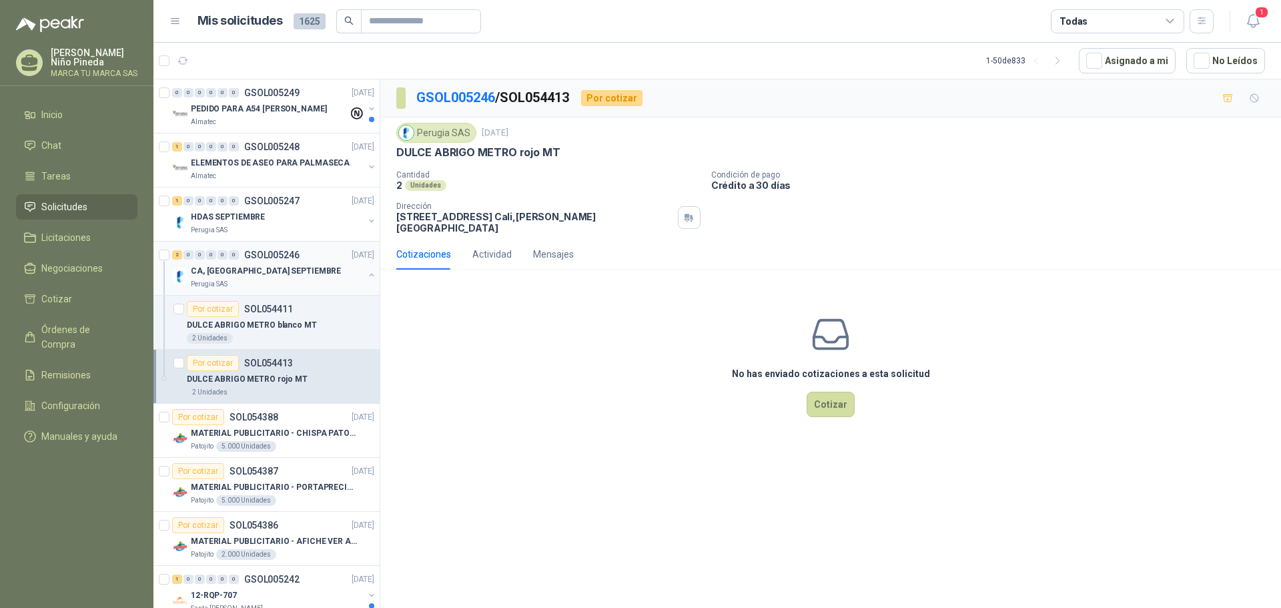
click at [366, 274] on button "button" at bounding box center [371, 274] width 11 height 11
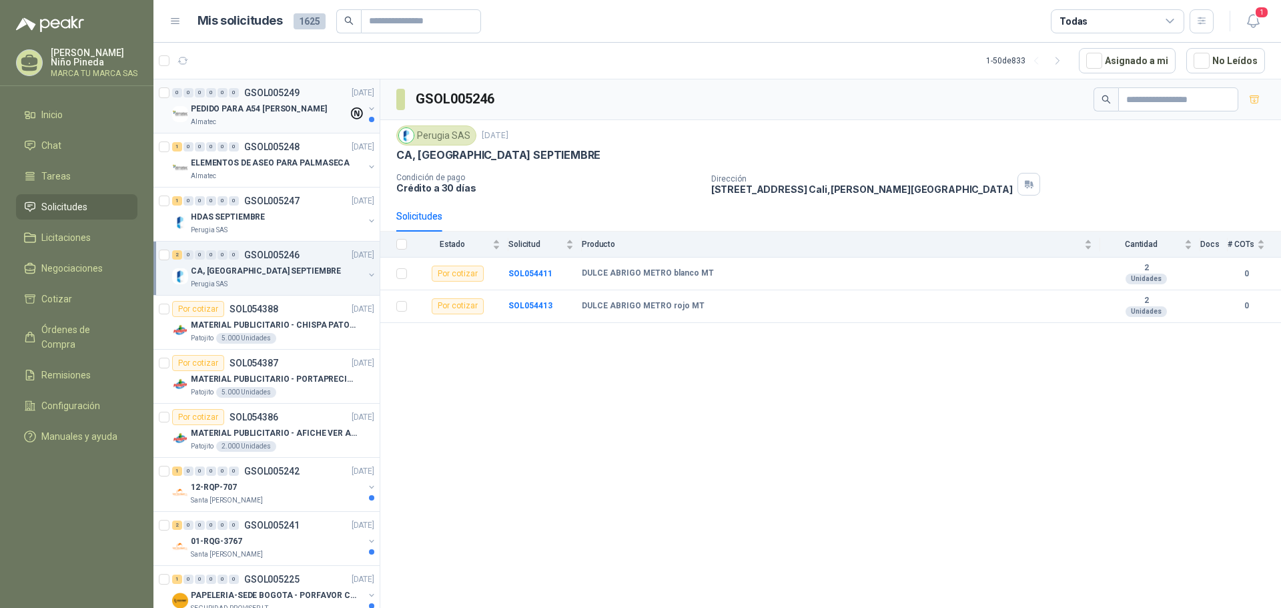
click at [277, 117] on div "Almatec" at bounding box center [269, 122] width 157 height 11
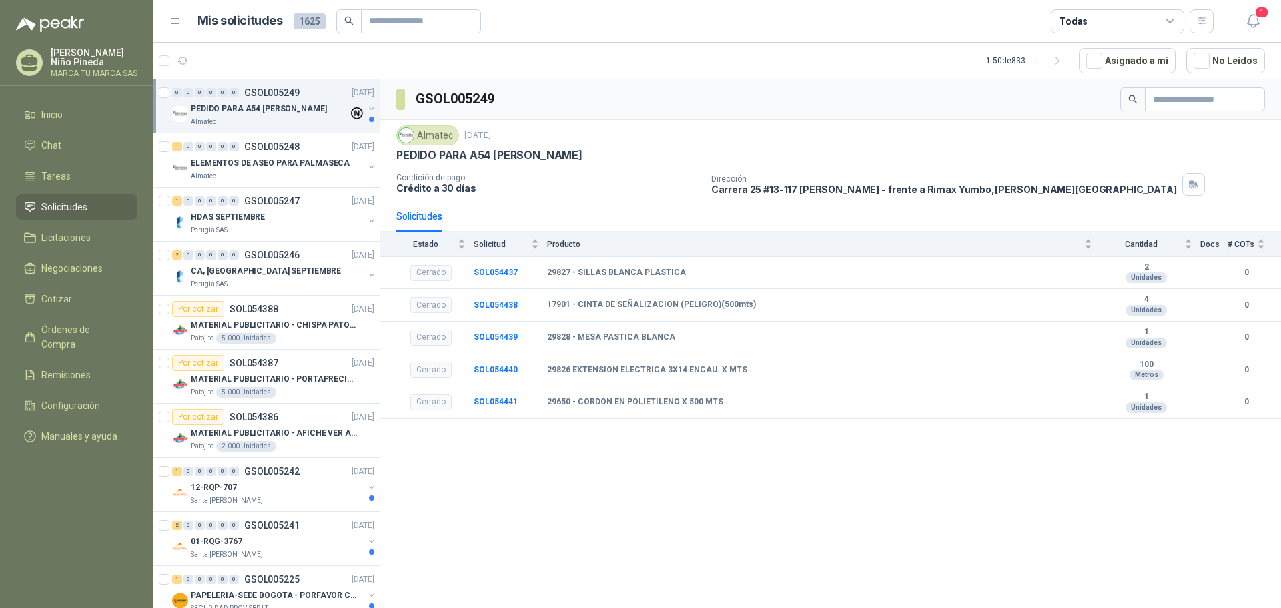
click at [366, 109] on button "button" at bounding box center [371, 108] width 11 height 11
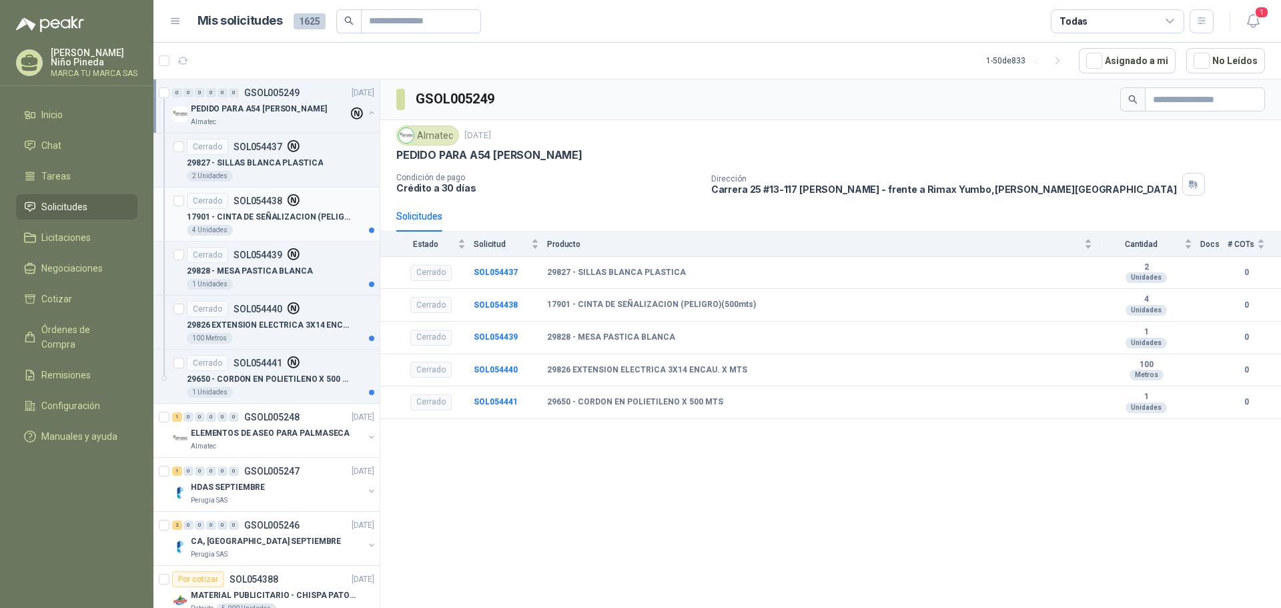
click at [344, 211] on p "17901 - CINTA DE SEÑALIZACION (PELIGRO)(500mts)" at bounding box center [270, 217] width 166 height 13
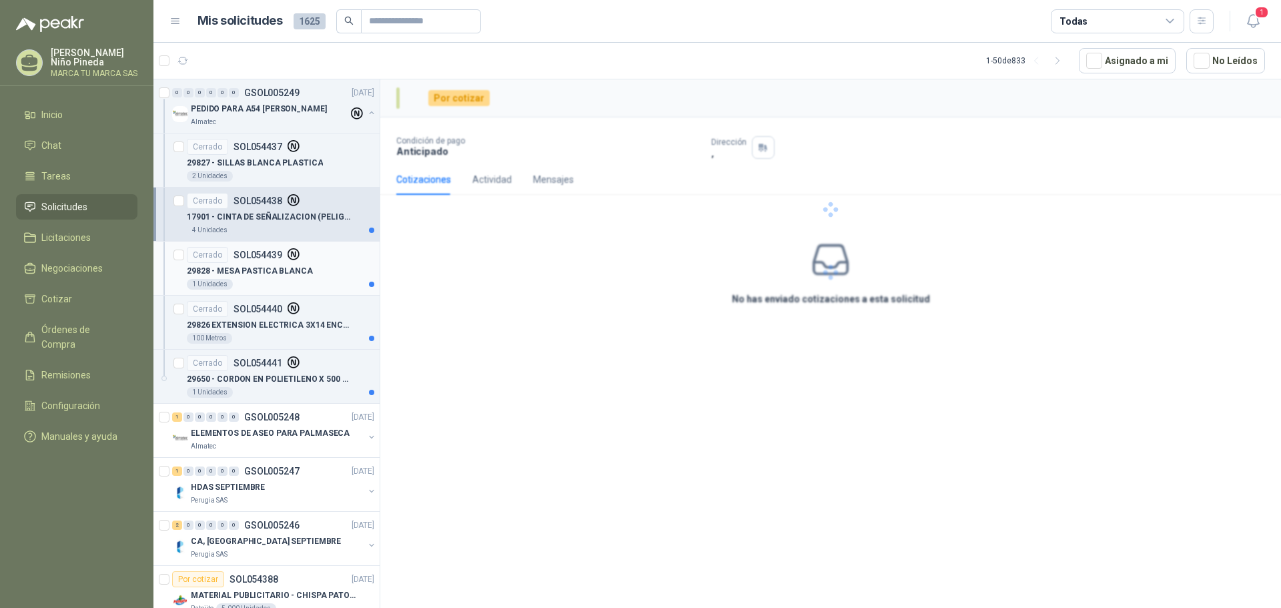
click at [341, 261] on div "Cerrado SOL054439" at bounding box center [280, 255] width 187 height 16
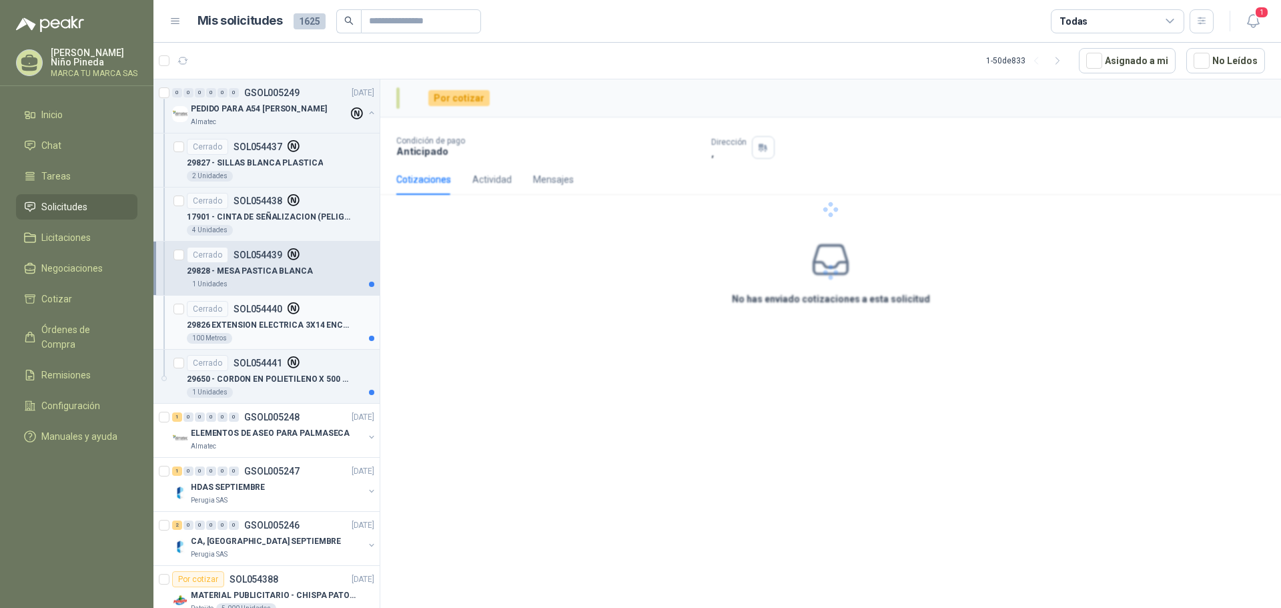
click at [333, 316] on div "Cerrado SOL054440" at bounding box center [280, 309] width 187 height 16
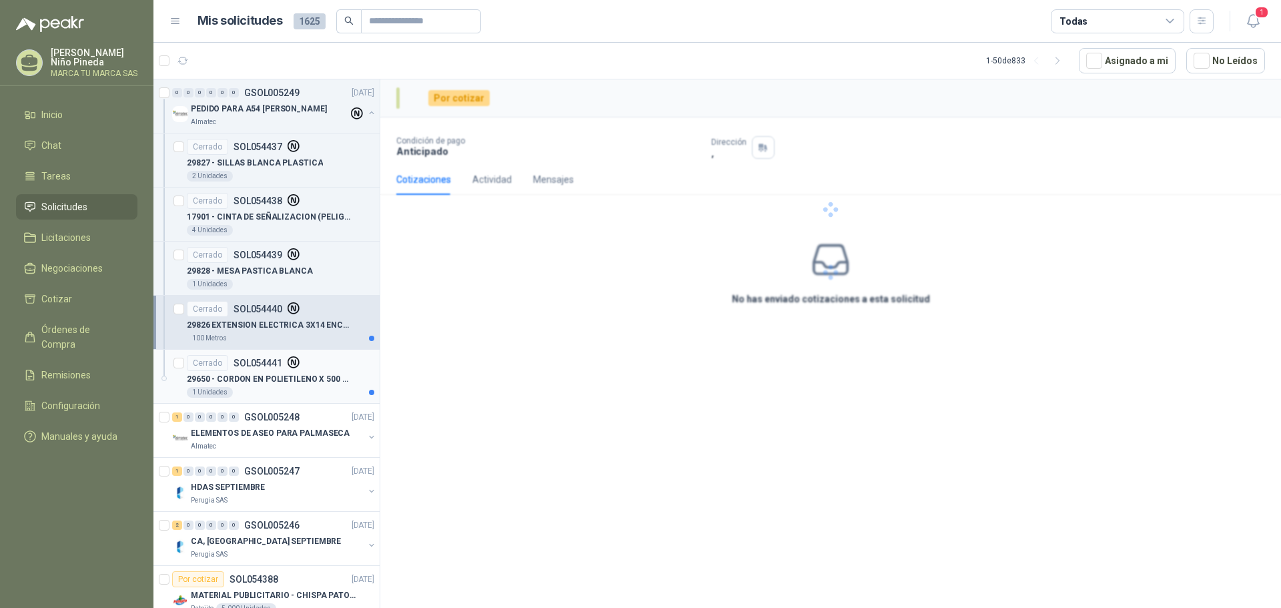
click at [330, 358] on div "Cerrado SOL054441" at bounding box center [280, 363] width 187 height 16
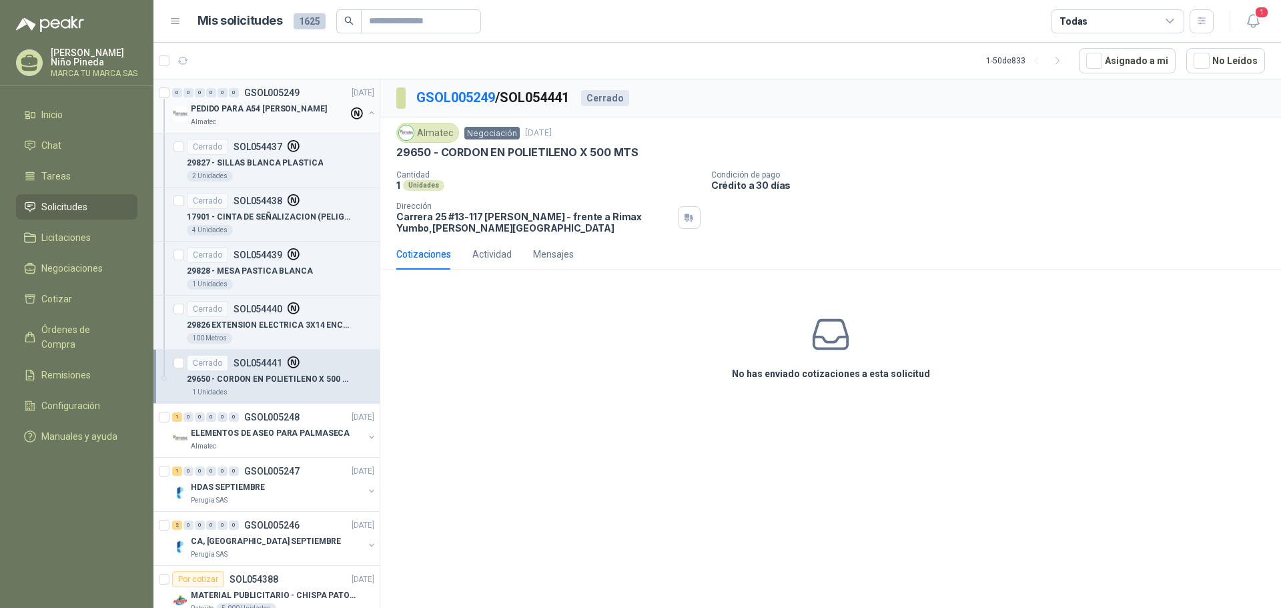
click at [366, 111] on button "button" at bounding box center [371, 112] width 11 height 11
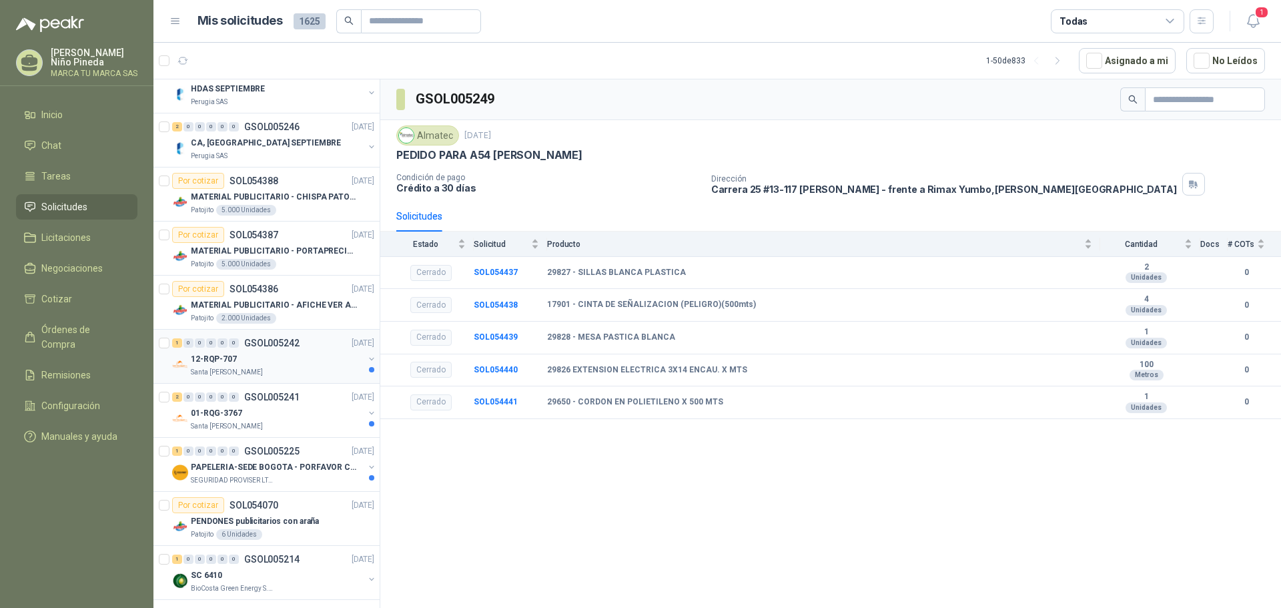
scroll to position [133, 0]
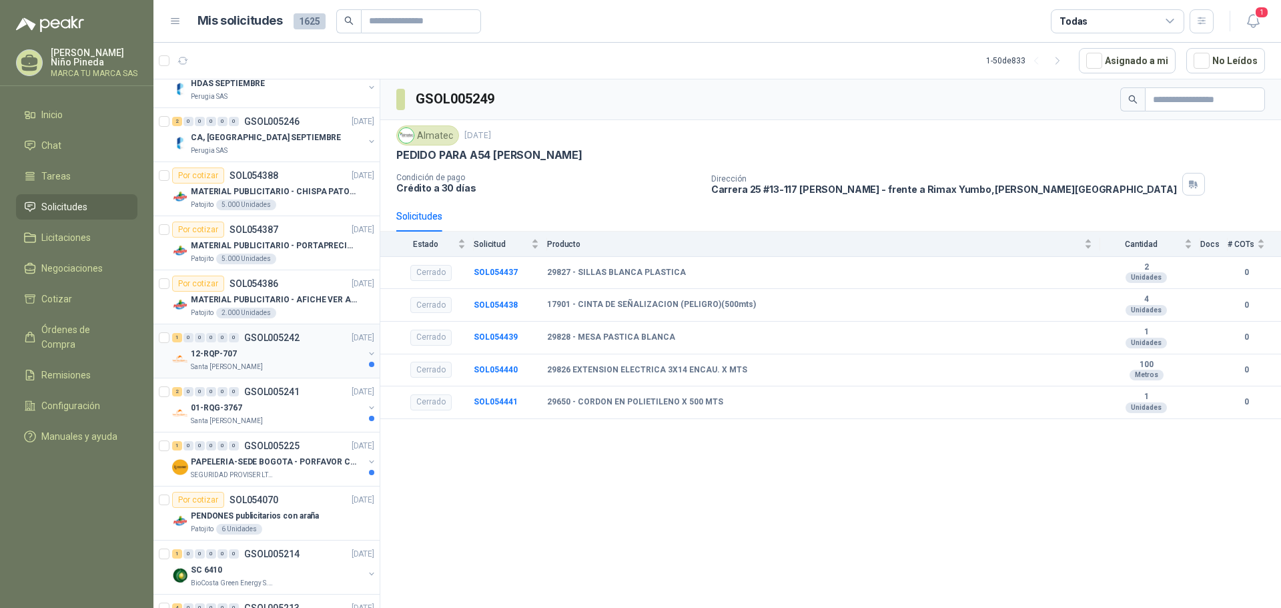
click at [366, 354] on button "button" at bounding box center [371, 353] width 11 height 11
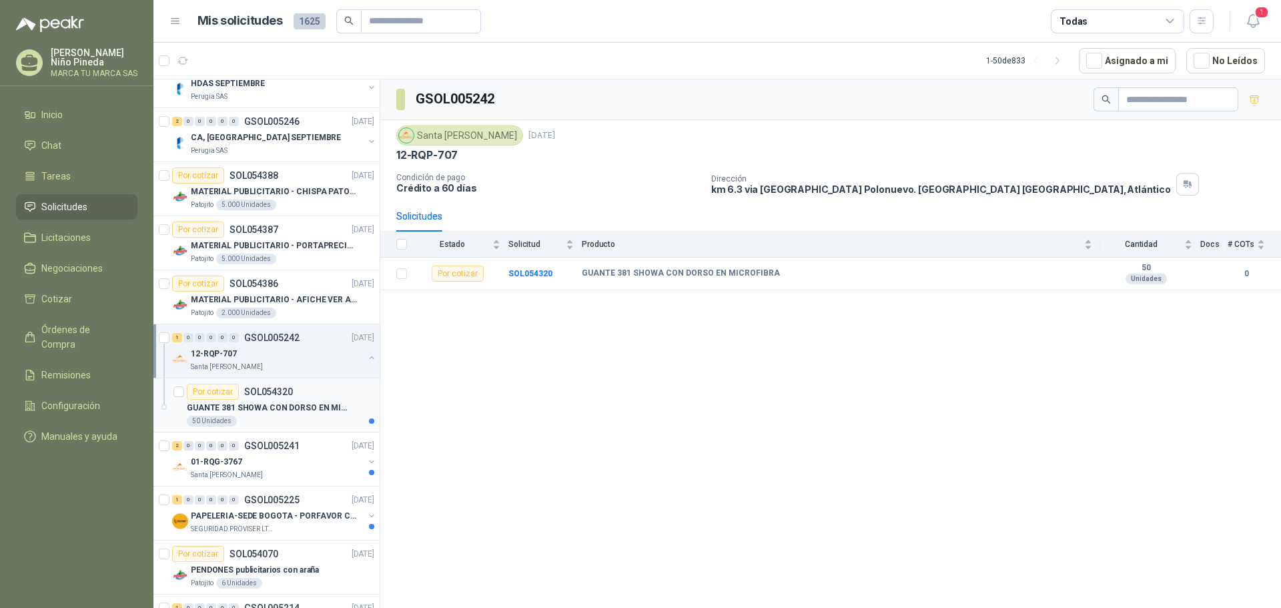
click at [348, 404] on p "GUANTE 381 SHOWA CON DORSO EN MICROFIBRA" at bounding box center [270, 408] width 166 height 13
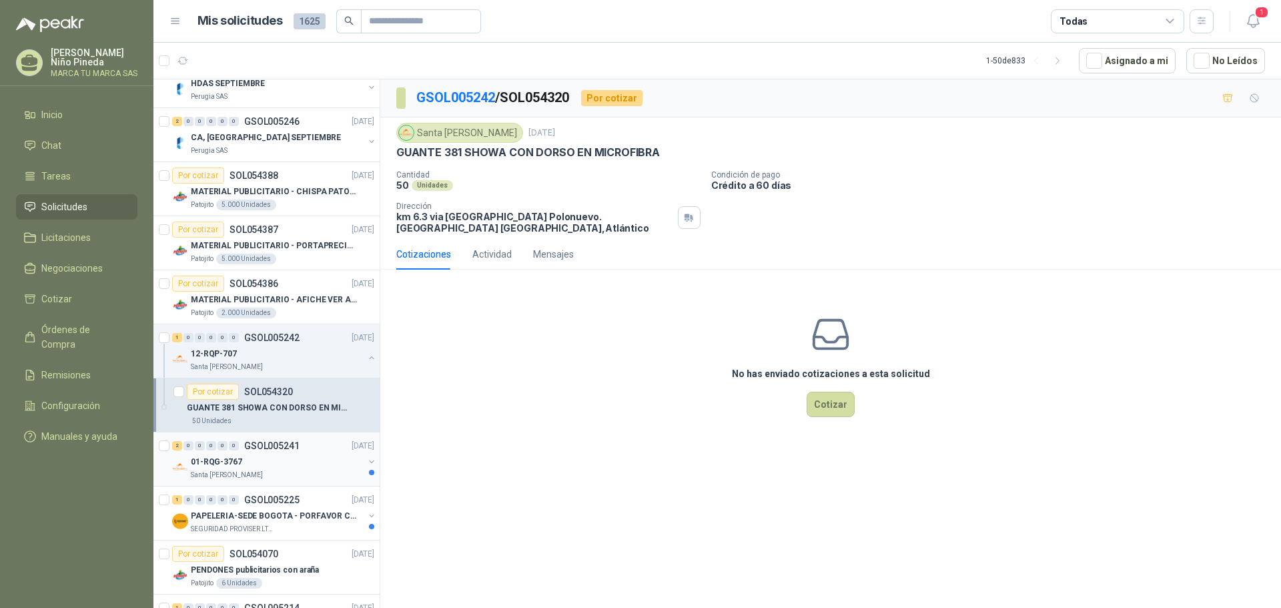
click at [366, 458] on button "button" at bounding box center [371, 461] width 11 height 11
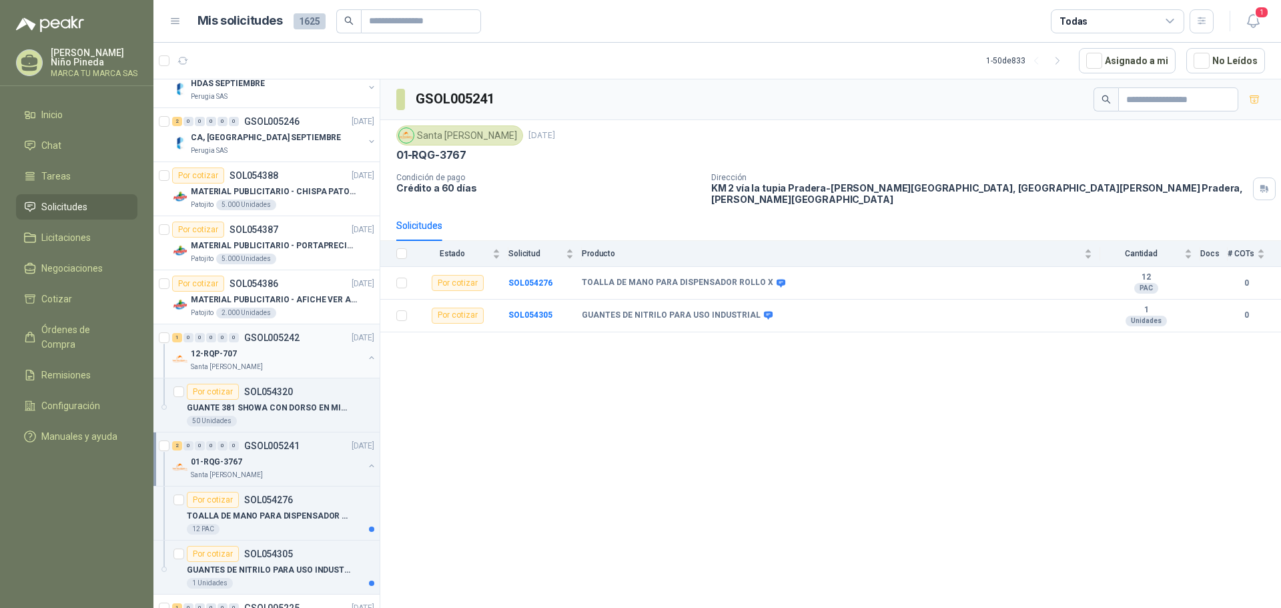
click at [366, 358] on button "button" at bounding box center [371, 357] width 11 height 11
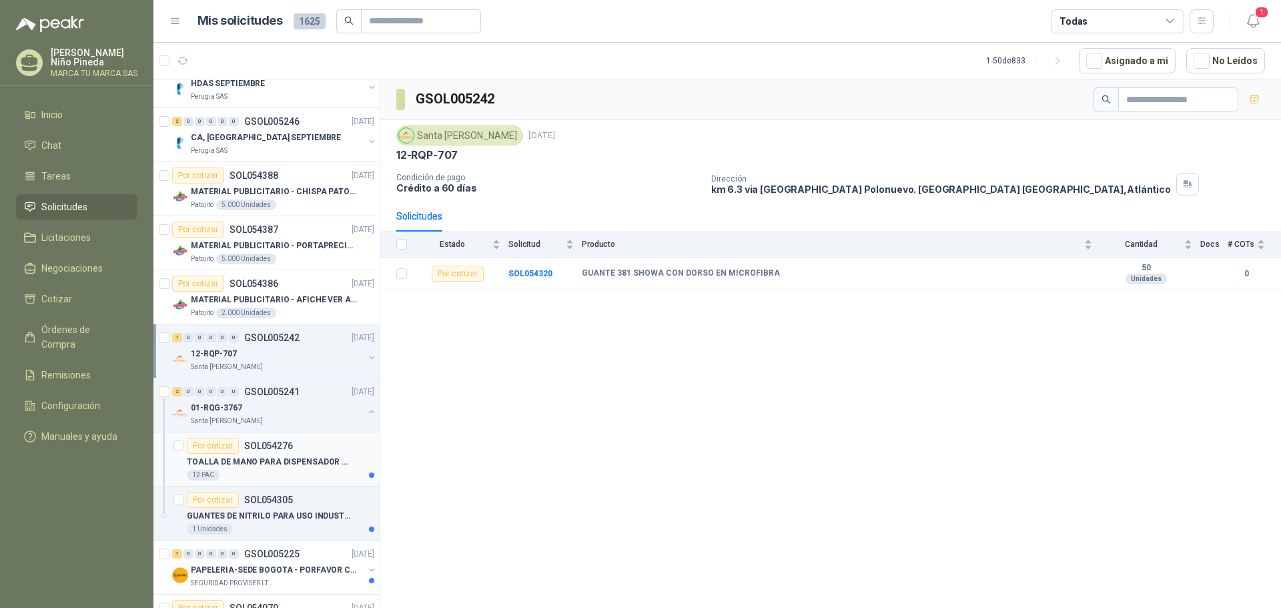
click at [329, 459] on p "TOALLA DE MANO PARA DISPENSADOR ROLLO X" at bounding box center [270, 462] width 166 height 13
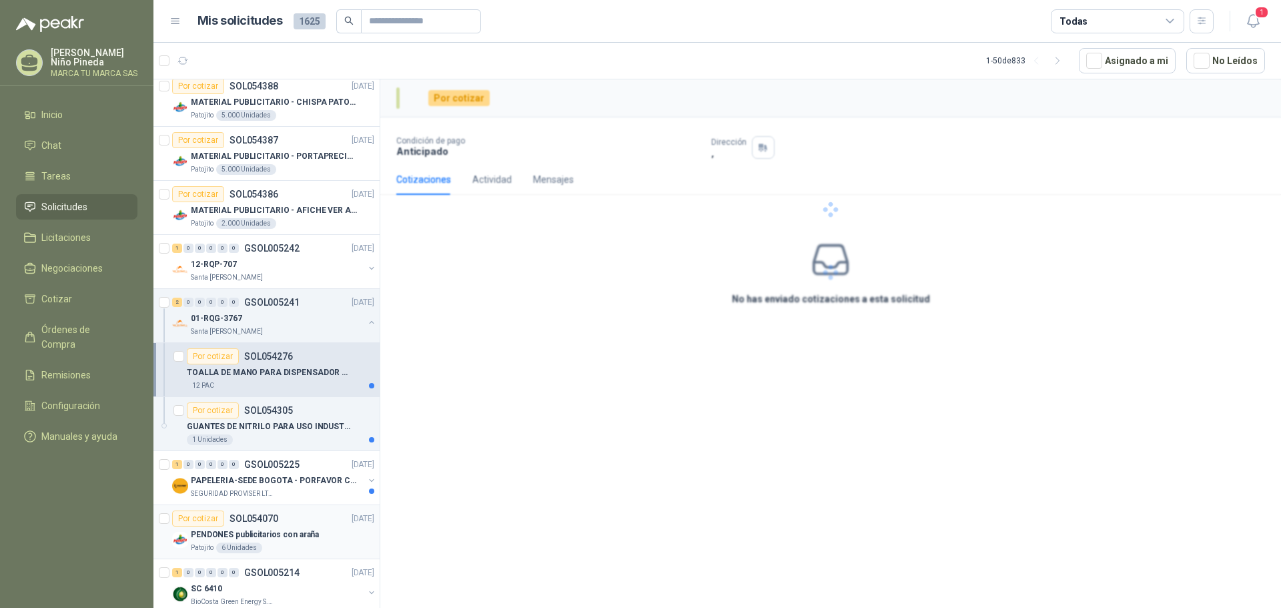
scroll to position [334, 0]
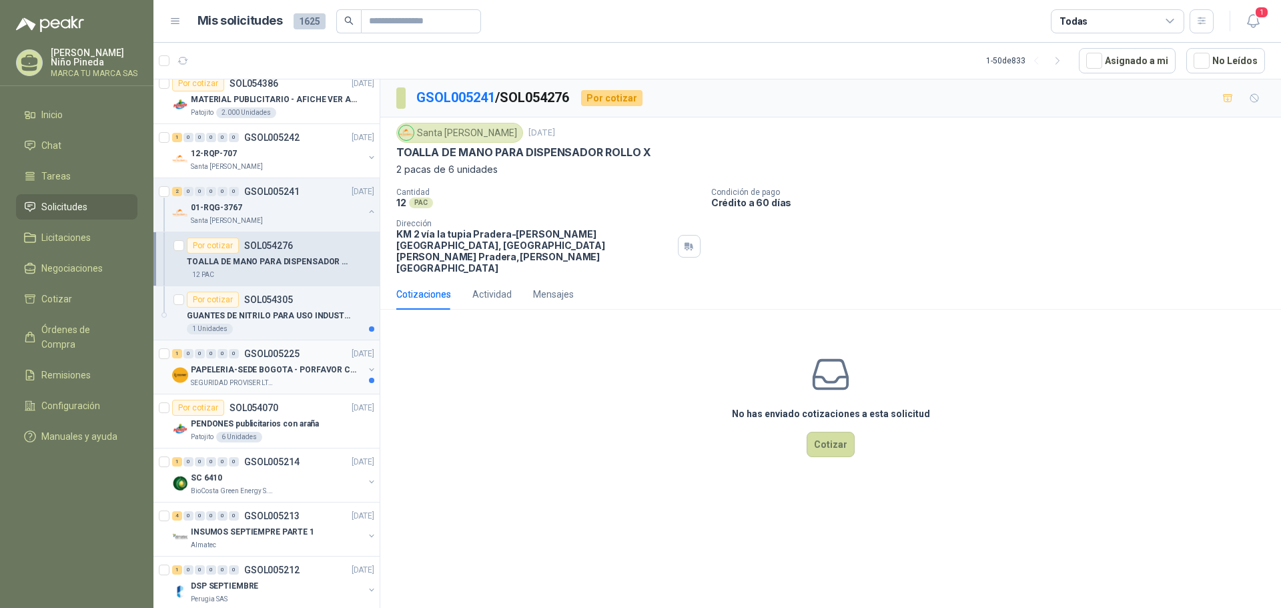
click at [313, 364] on p "PAPELERIA-SEDE BOGOTA - PORFAVOR CTZ COMPLETO" at bounding box center [274, 370] width 166 height 13
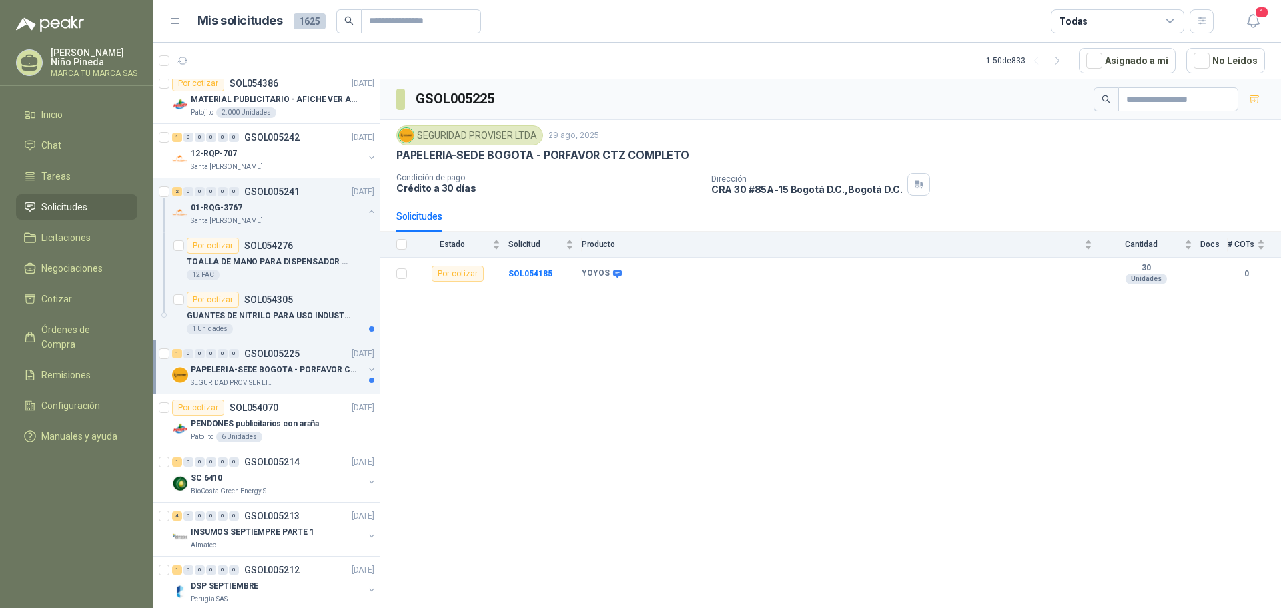
click at [366, 370] on button "button" at bounding box center [371, 369] width 11 height 11
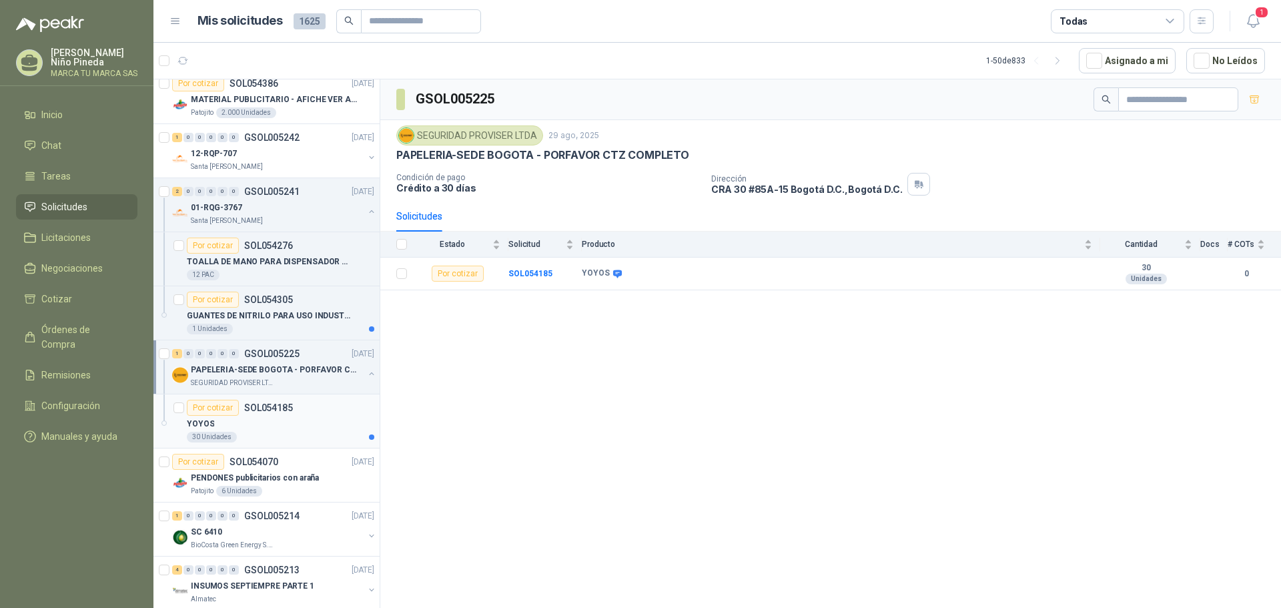
click at [328, 416] on div "YOYOS" at bounding box center [280, 424] width 187 height 16
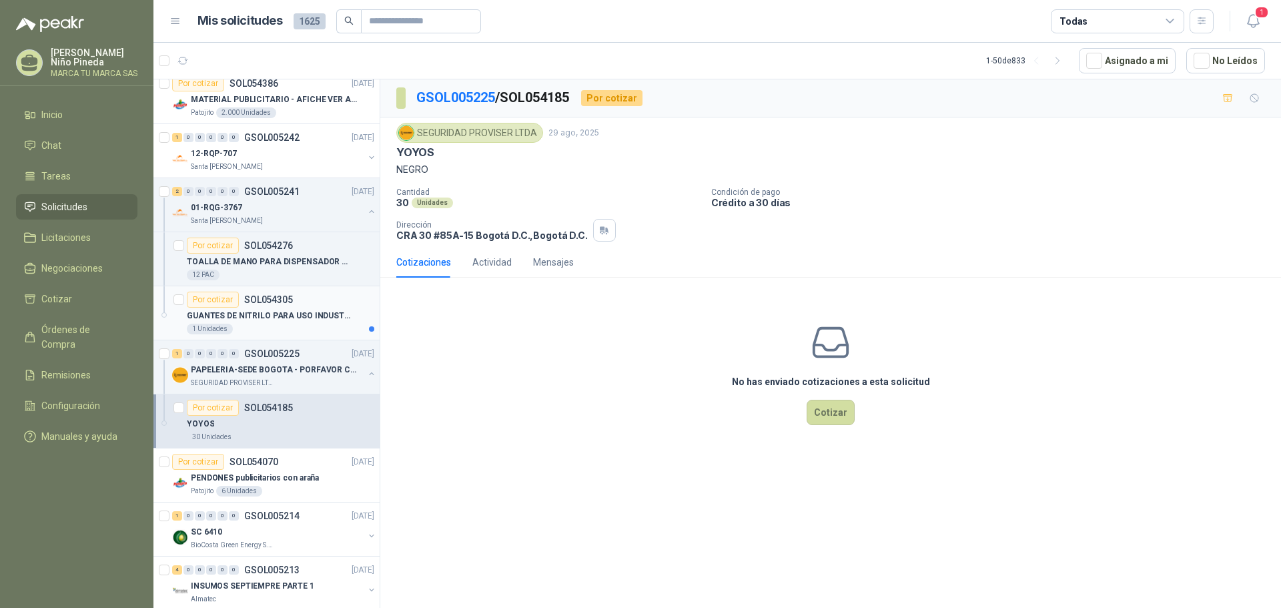
click at [328, 330] on div "1 Unidades" at bounding box center [280, 329] width 187 height 11
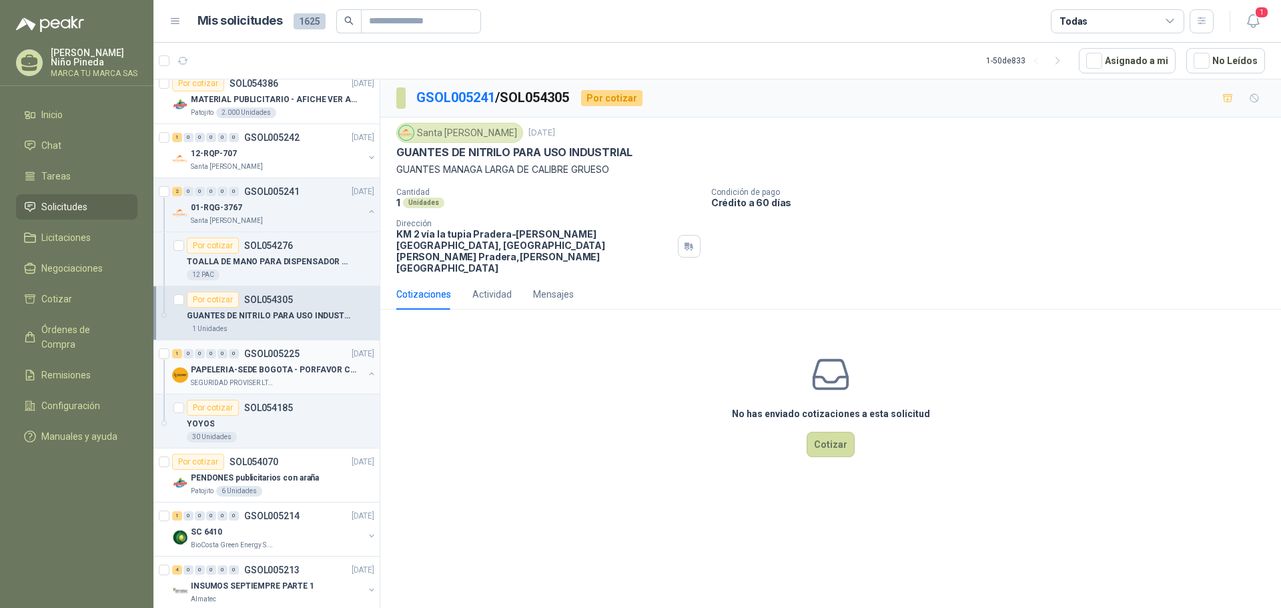
click at [366, 374] on button "button" at bounding box center [371, 373] width 11 height 11
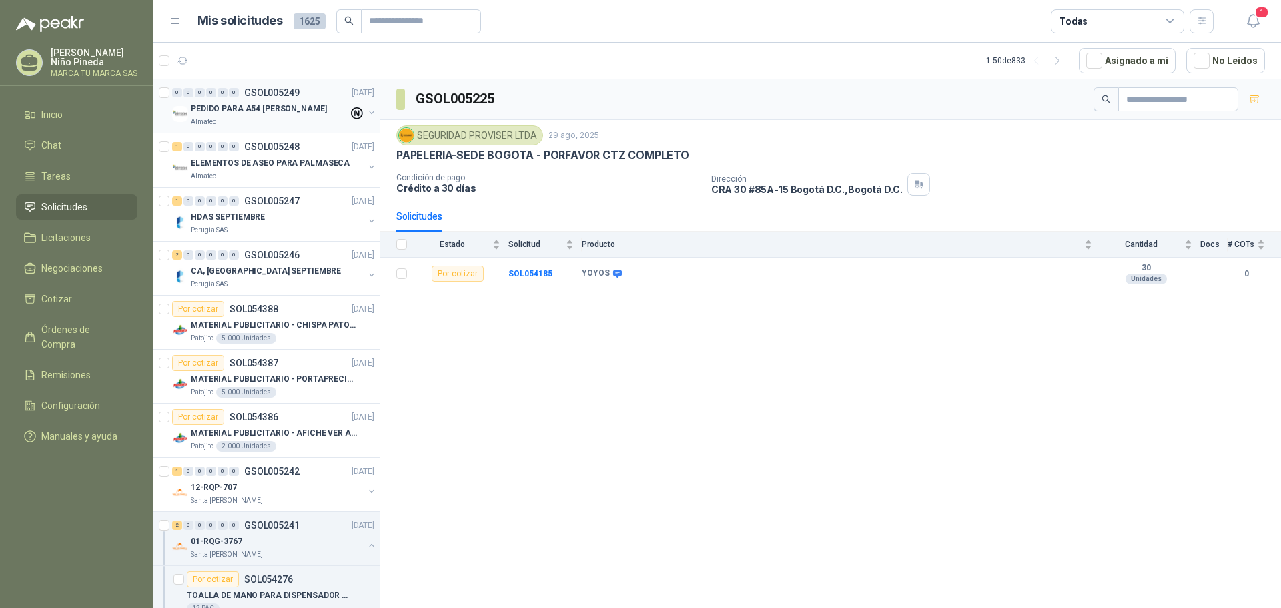
click at [292, 96] on p "GSOL005249" at bounding box center [271, 92] width 55 height 9
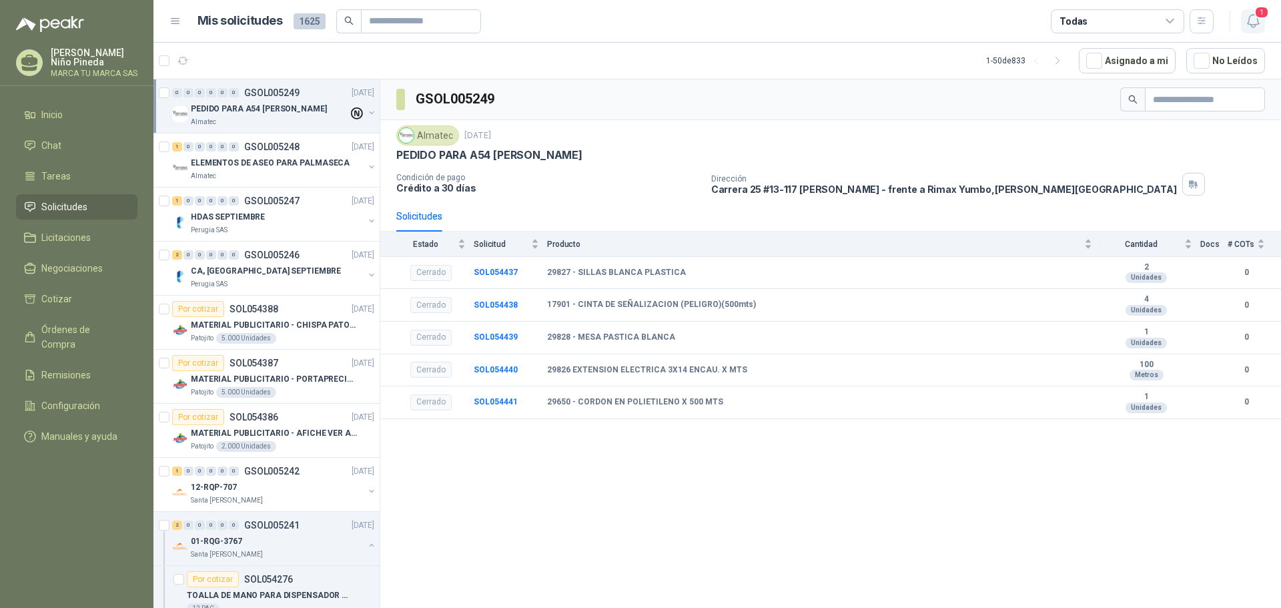
click at [1257, 17] on span "1" at bounding box center [1261, 12] width 15 height 13
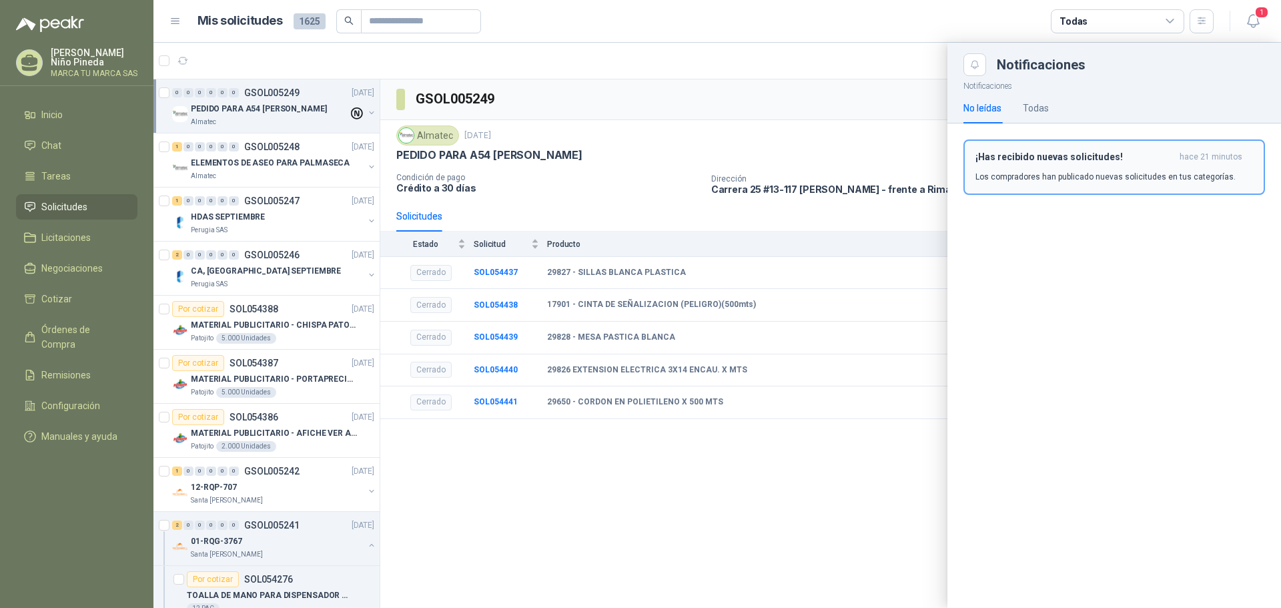
click at [1061, 180] on p "Los compradores han publicado nuevas solicitudes en tus categorías." at bounding box center [1105, 177] width 260 height 12
